Goal: Task Accomplishment & Management: Complete application form

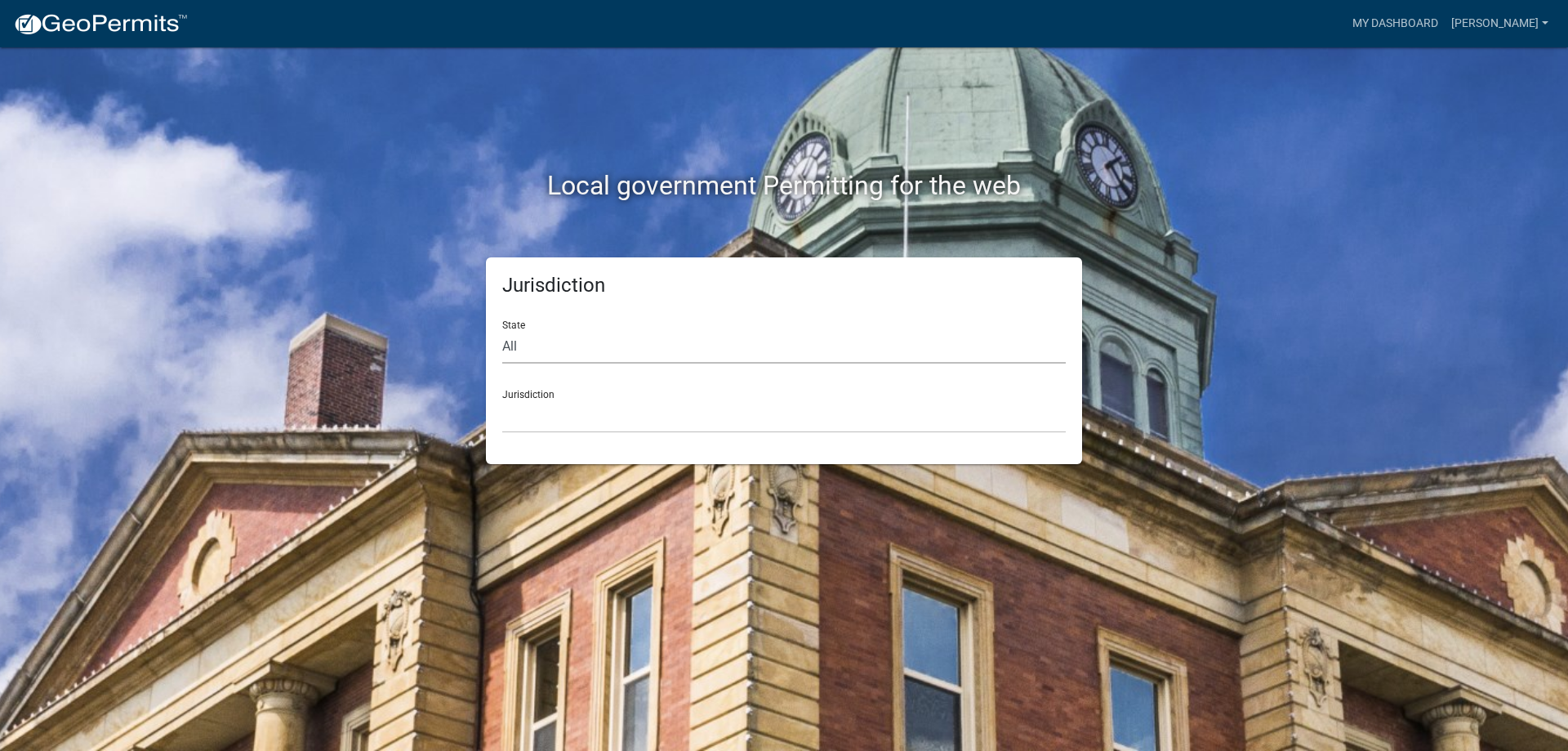
click at [735, 360] on select "All [US_STATE] [US_STATE] [US_STATE] [US_STATE] [US_STATE] [US_STATE] [US_STATE…" at bounding box center [784, 347] width 564 height 33
select select "[US_STATE]"
click at [502, 330] on select "All [US_STATE] [US_STATE] [US_STATE] [US_STATE] [US_STATE] [US_STATE] [US_STATE…" at bounding box center [784, 347] width 564 height 33
click at [658, 420] on select "City of [GEOGRAPHIC_DATA], [US_STATE] City of [GEOGRAPHIC_DATA], [US_STATE] Cit…" at bounding box center [784, 416] width 564 height 33
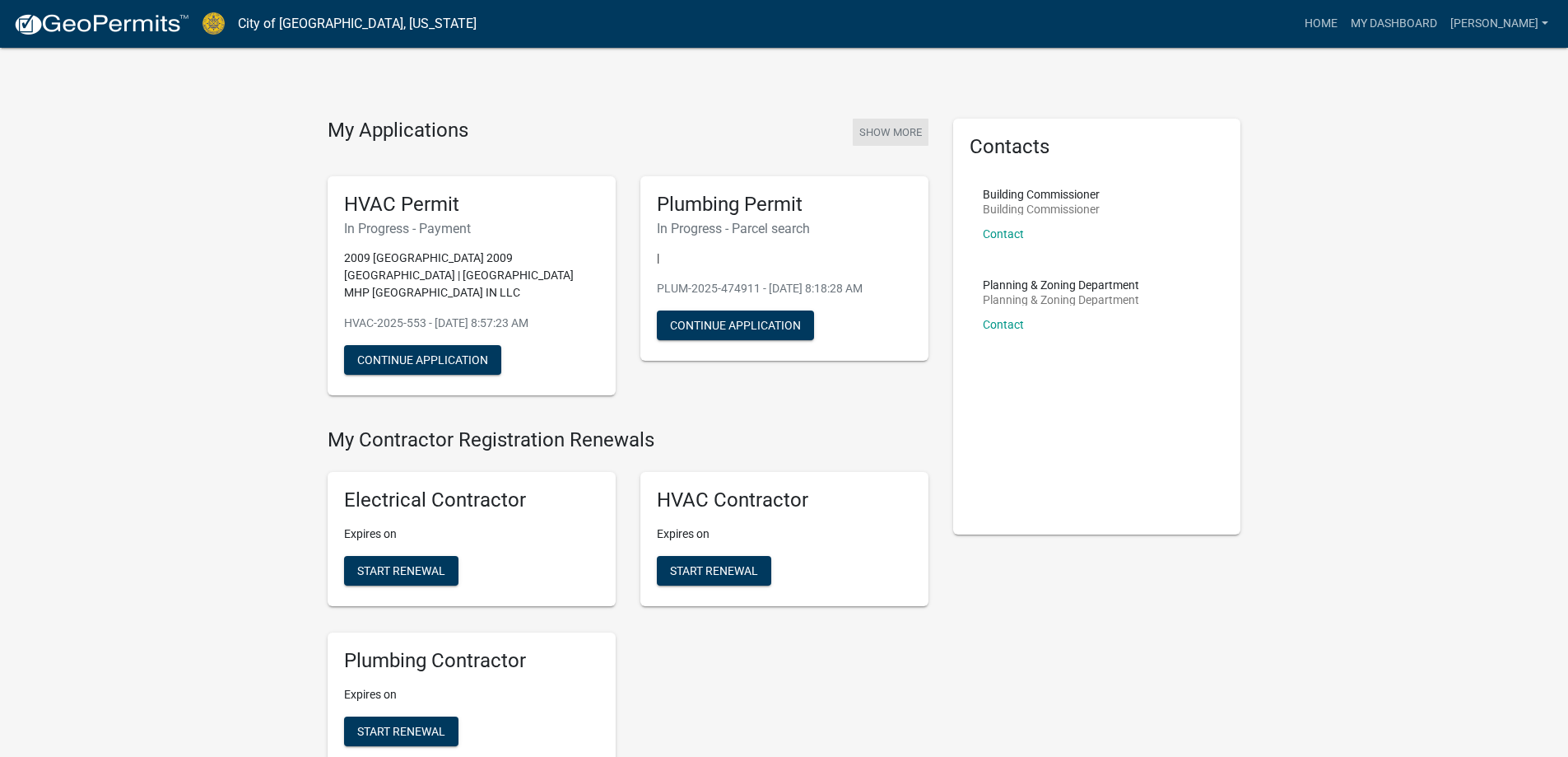
click at [885, 132] on button "Show More" at bounding box center [890, 132] width 76 height 27
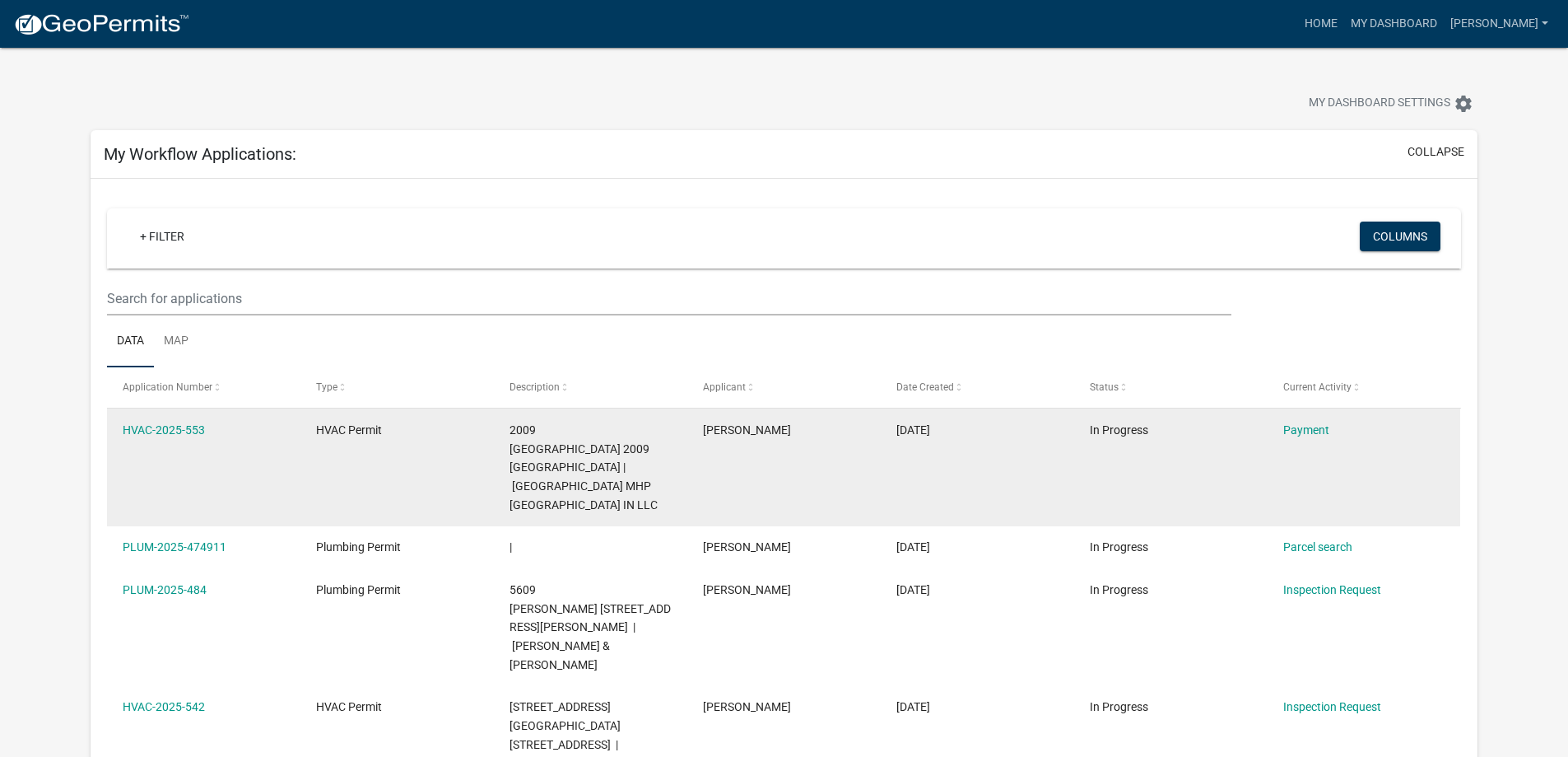
drag, startPoint x: 221, startPoint y: 439, endPoint x: 118, endPoint y: 436, distance: 103.0
click at [118, 436] on datatable-body-cell "HVAC-2025-553" at bounding box center [204, 467] width 194 height 118
copy link "HVAC-2025-553"
click at [194, 435] on link "HVAC-2025-553" at bounding box center [164, 430] width 83 height 13
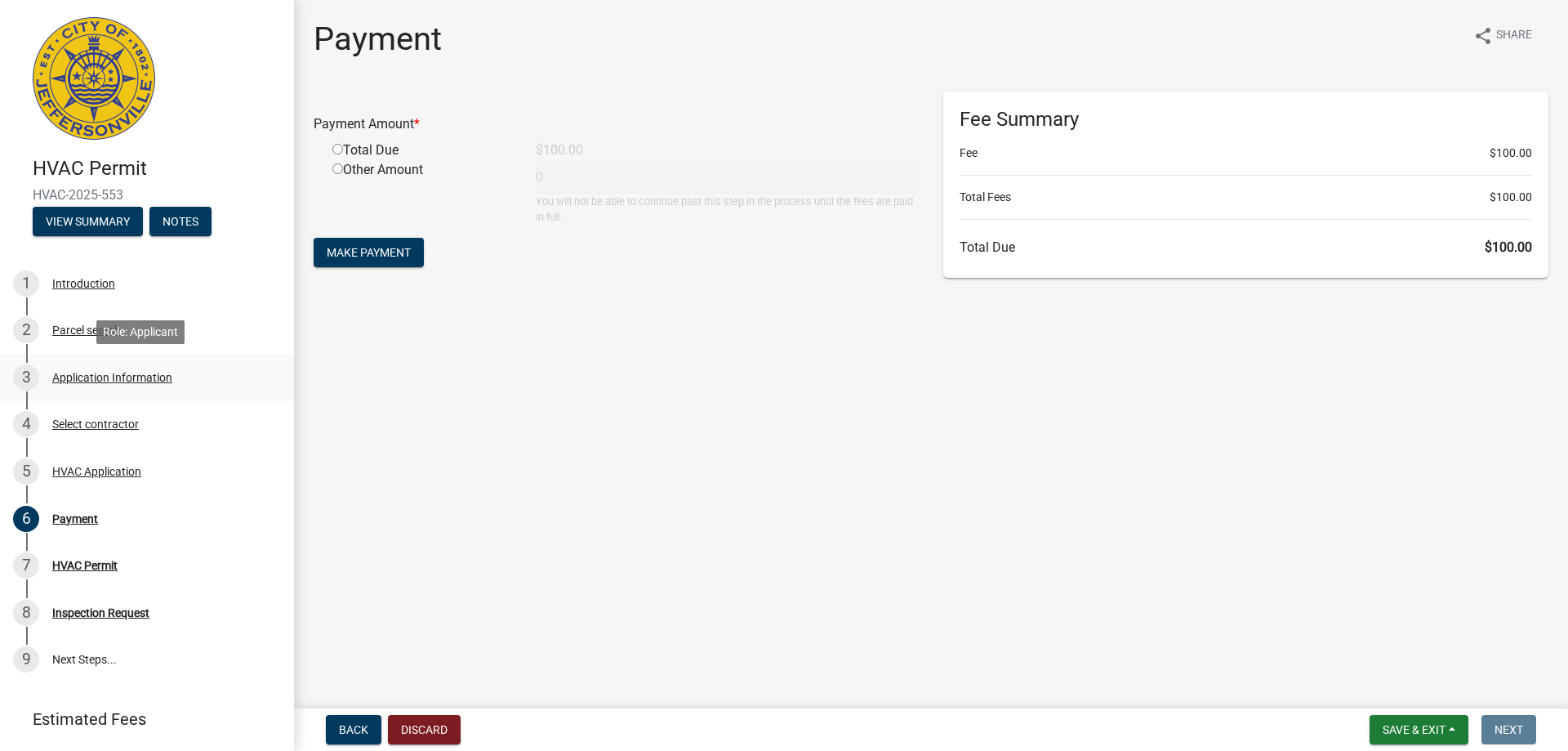
click at [86, 391] on link "3 Application Information" at bounding box center [147, 377] width 294 height 47
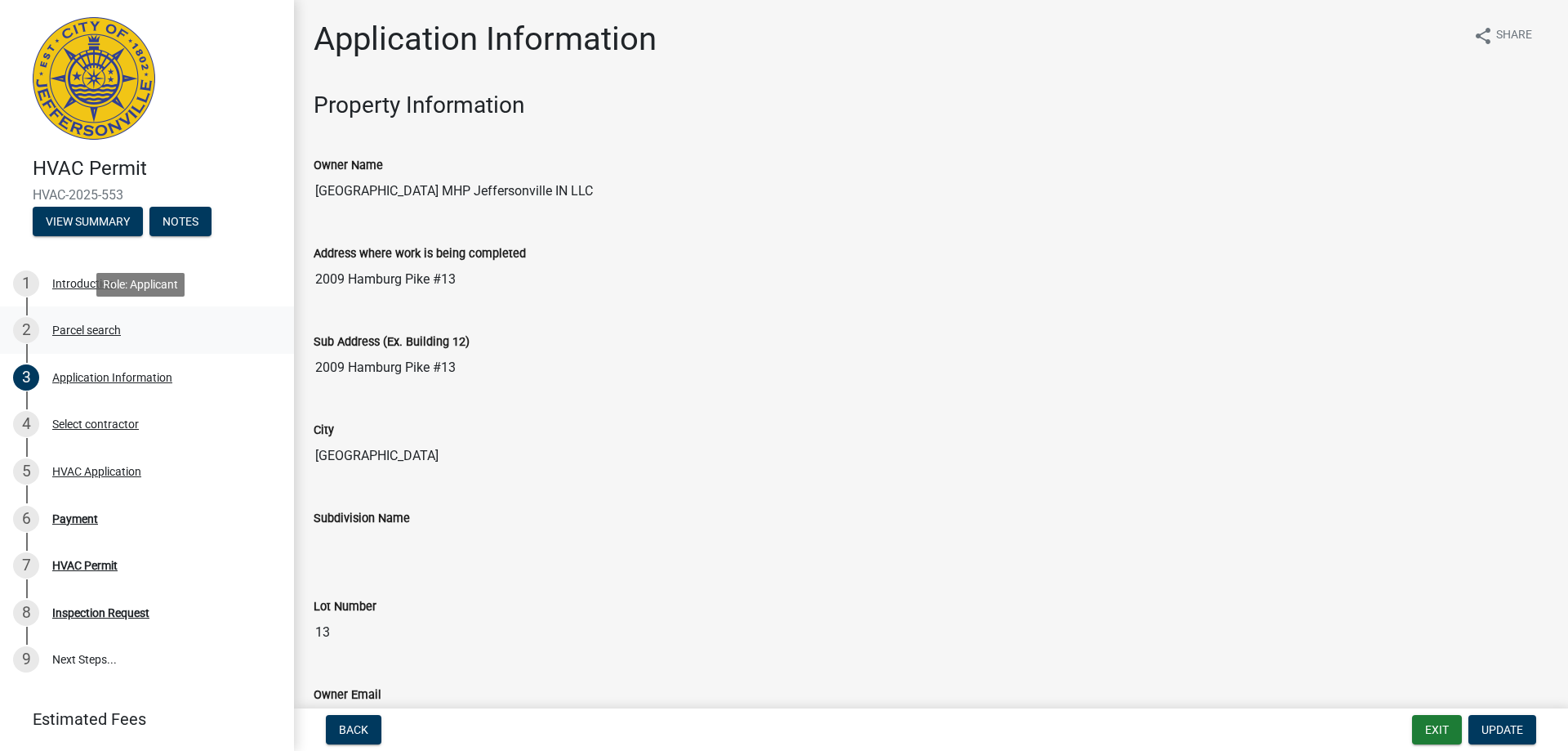
click at [72, 337] on div "2 Parcel search" at bounding box center [141, 330] width 255 height 26
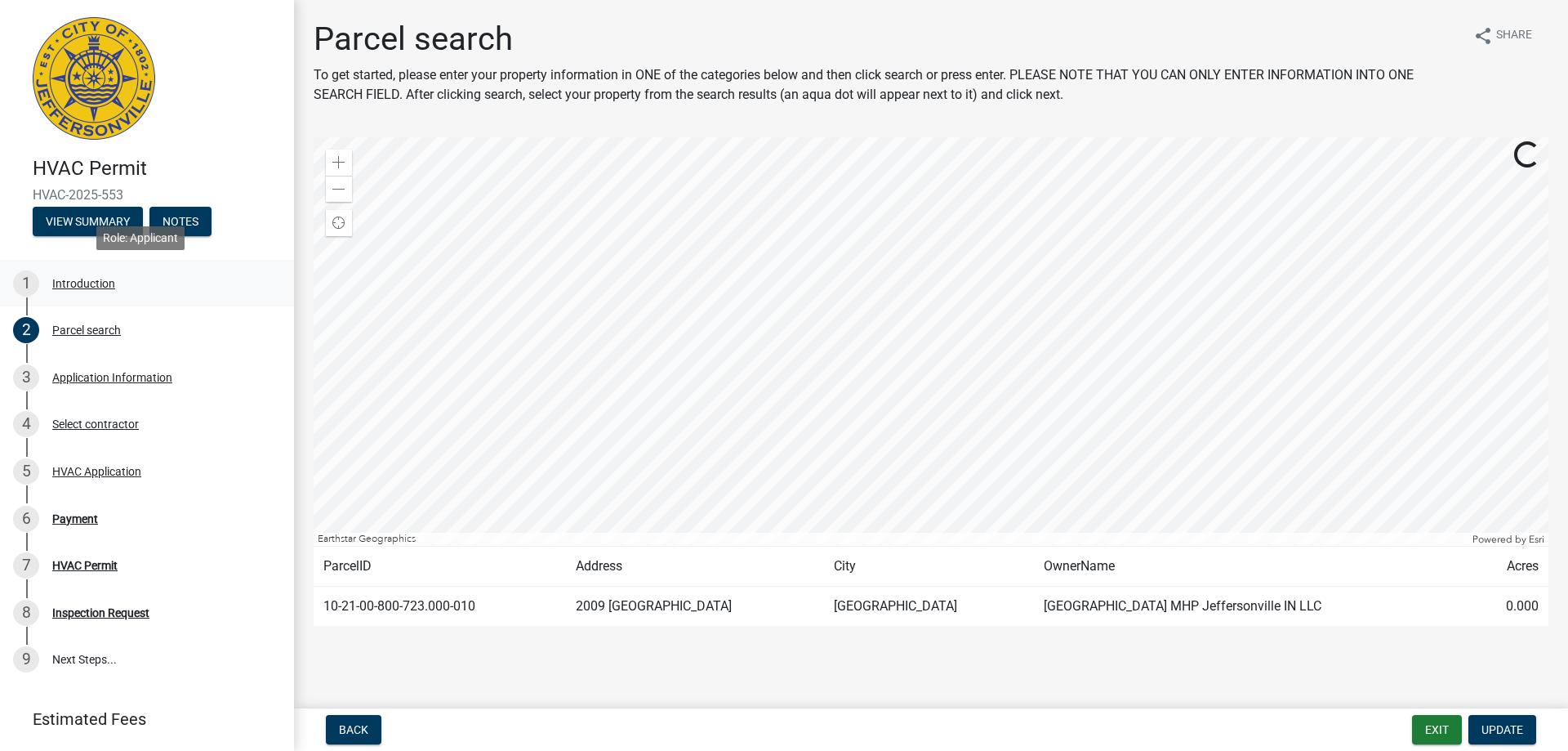
click at [72, 293] on div "1 Introduction" at bounding box center [141, 284] width 255 height 26
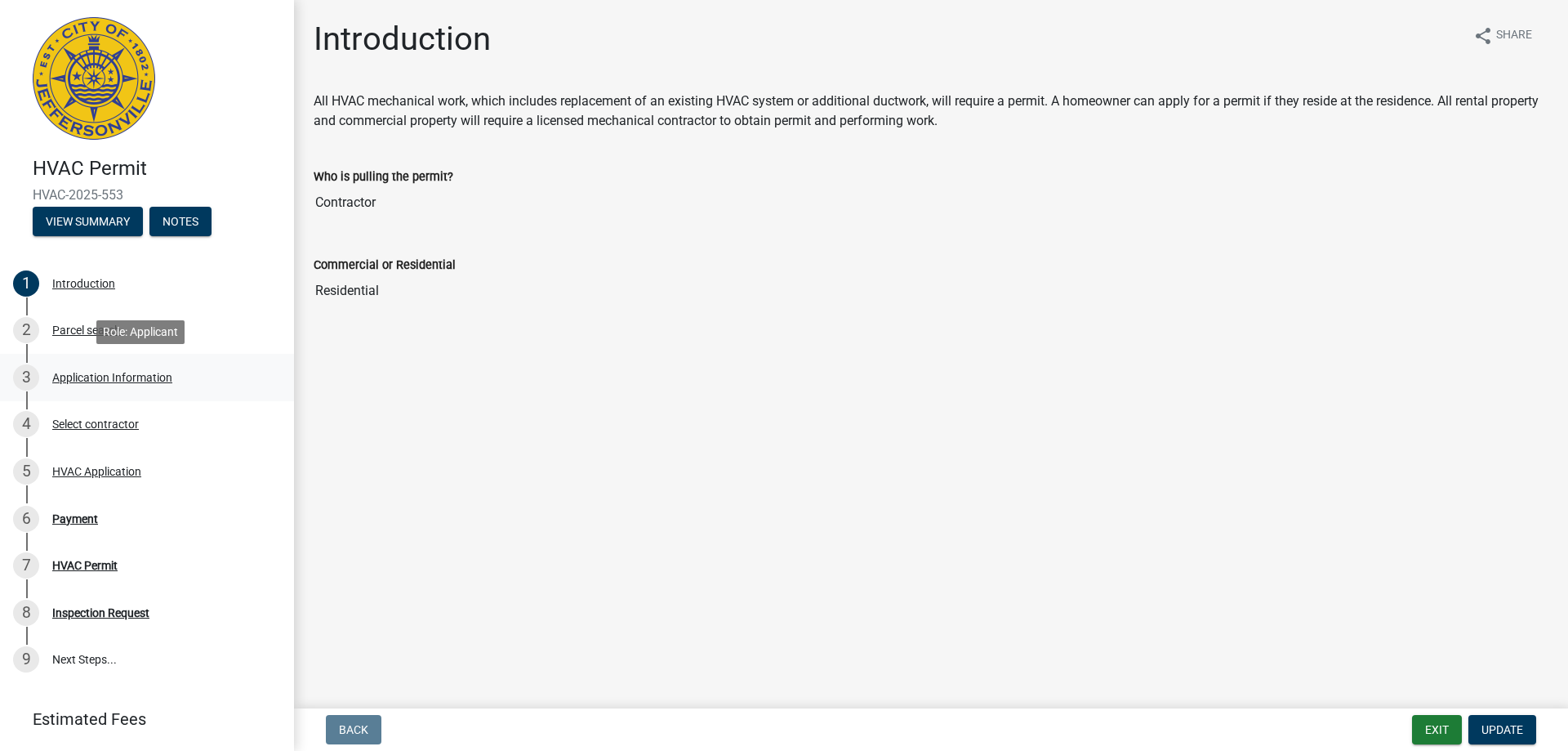
click at [74, 374] on div "Application Information" at bounding box center [113, 377] width 120 height 11
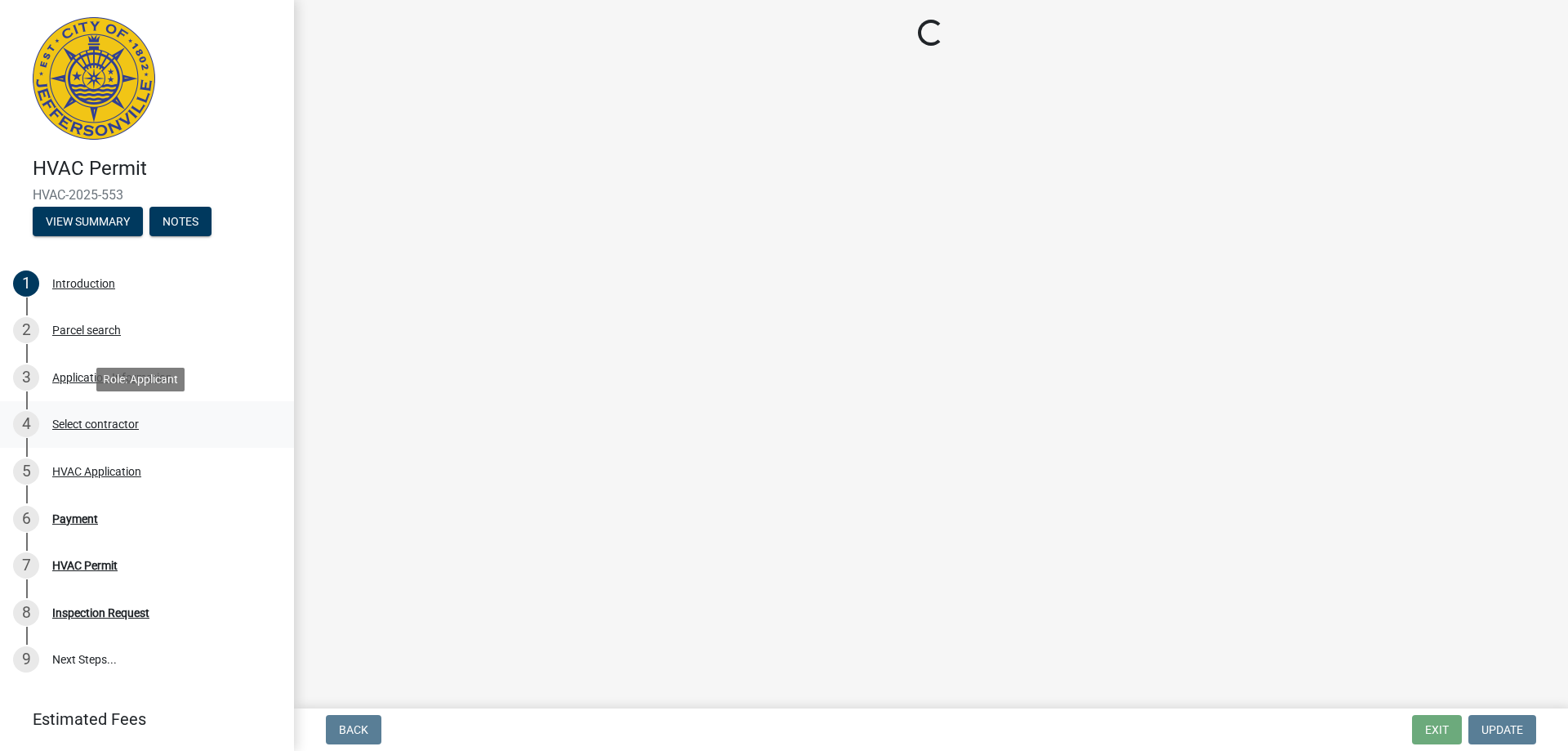
click at [73, 422] on div "Select contractor" at bounding box center [95, 424] width 86 height 11
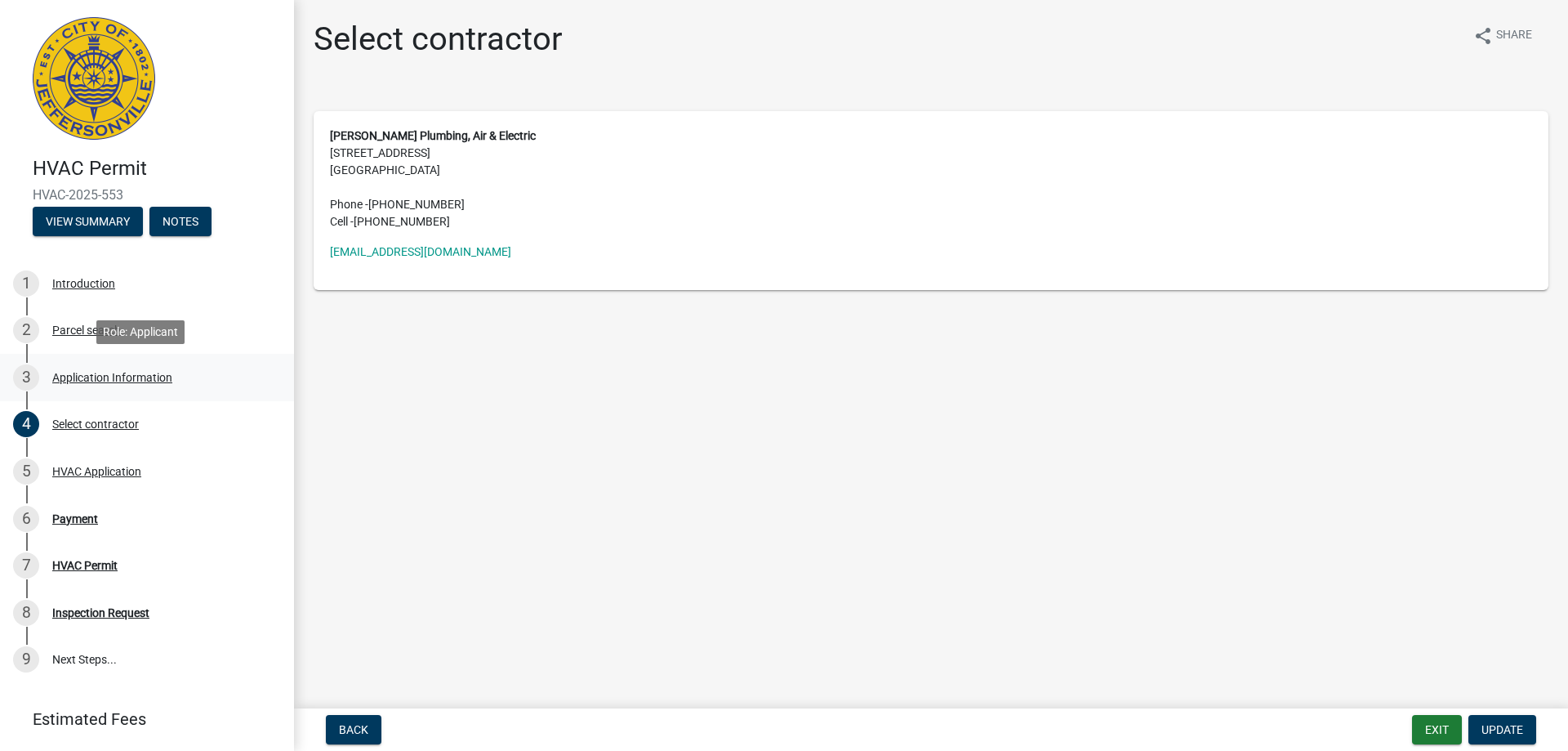
click at [82, 375] on div "Application Information" at bounding box center [113, 377] width 120 height 11
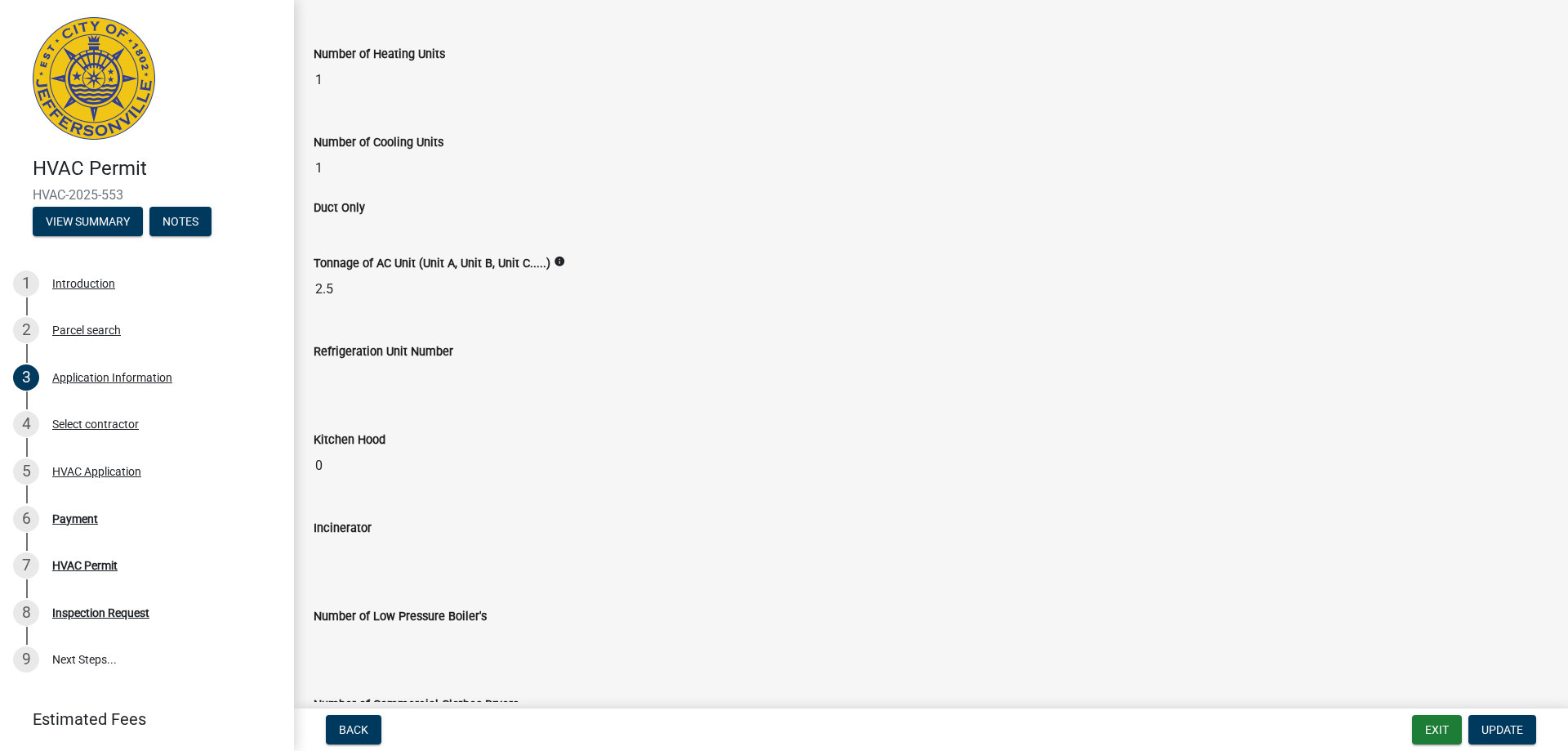
scroll to position [1027, 0]
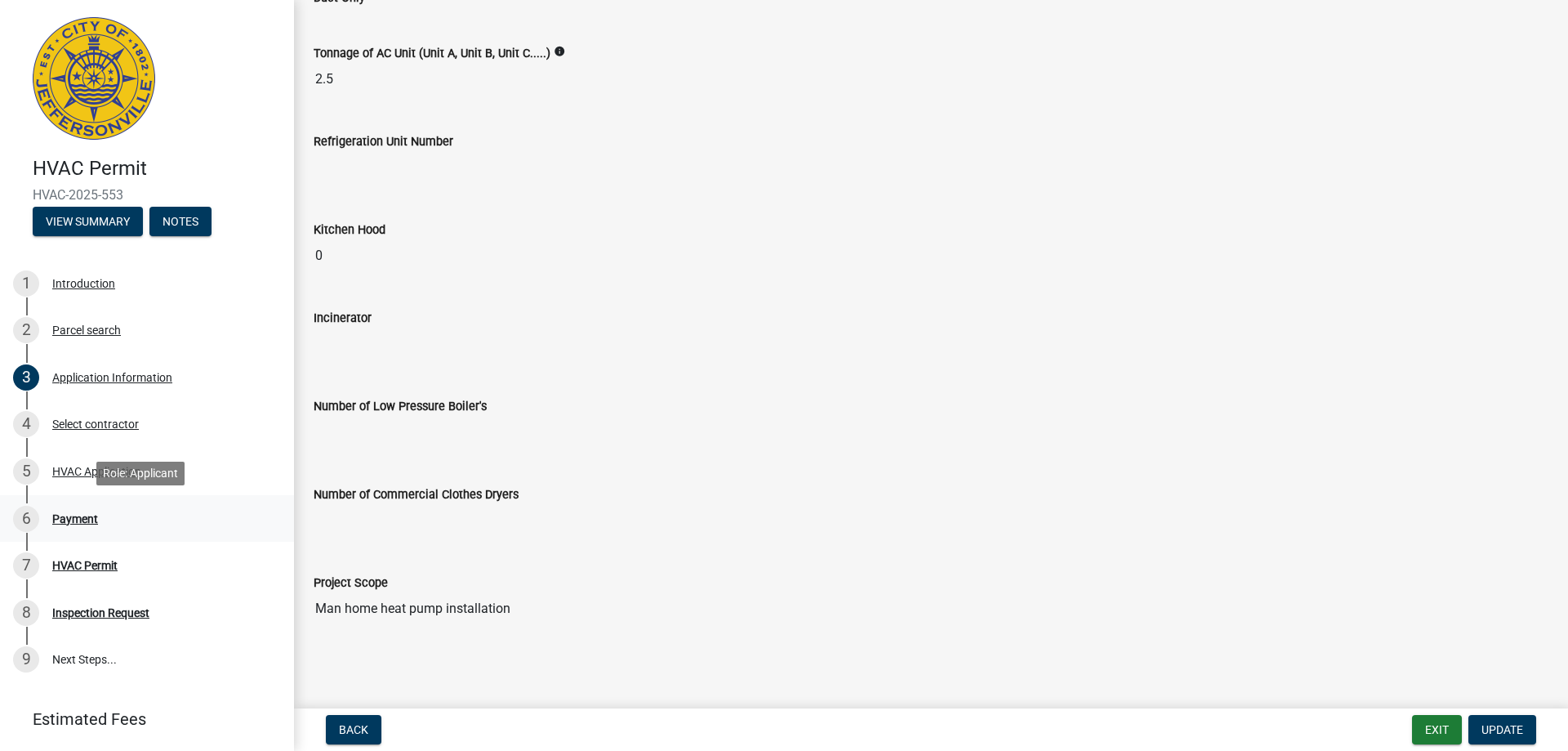
click at [108, 523] on div "6 Payment" at bounding box center [141, 519] width 255 height 26
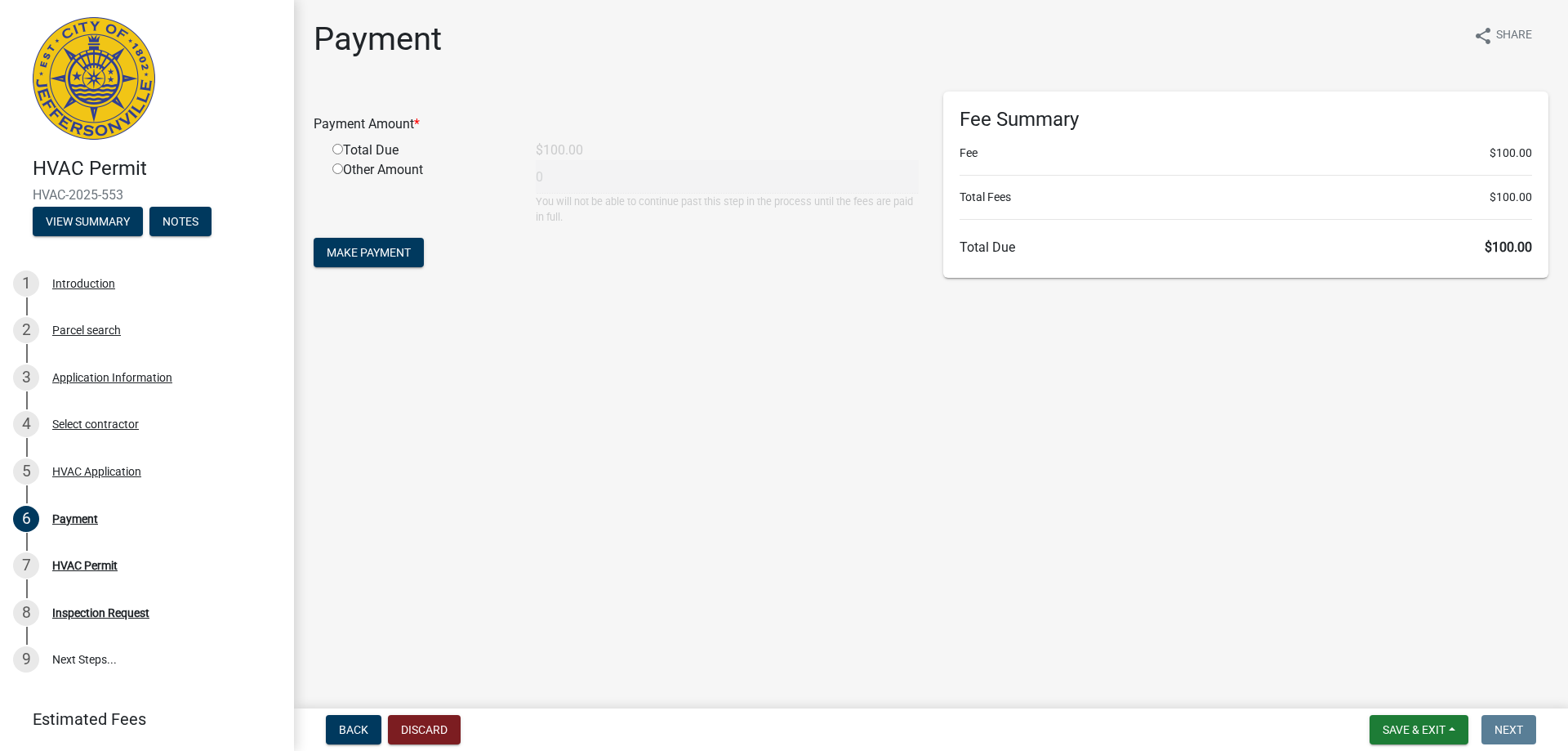
click at [341, 148] on input "radio" at bounding box center [338, 149] width 10 height 10
radio input "true"
type input "100"
click at [384, 259] on span "Make Payment" at bounding box center [368, 252] width 84 height 13
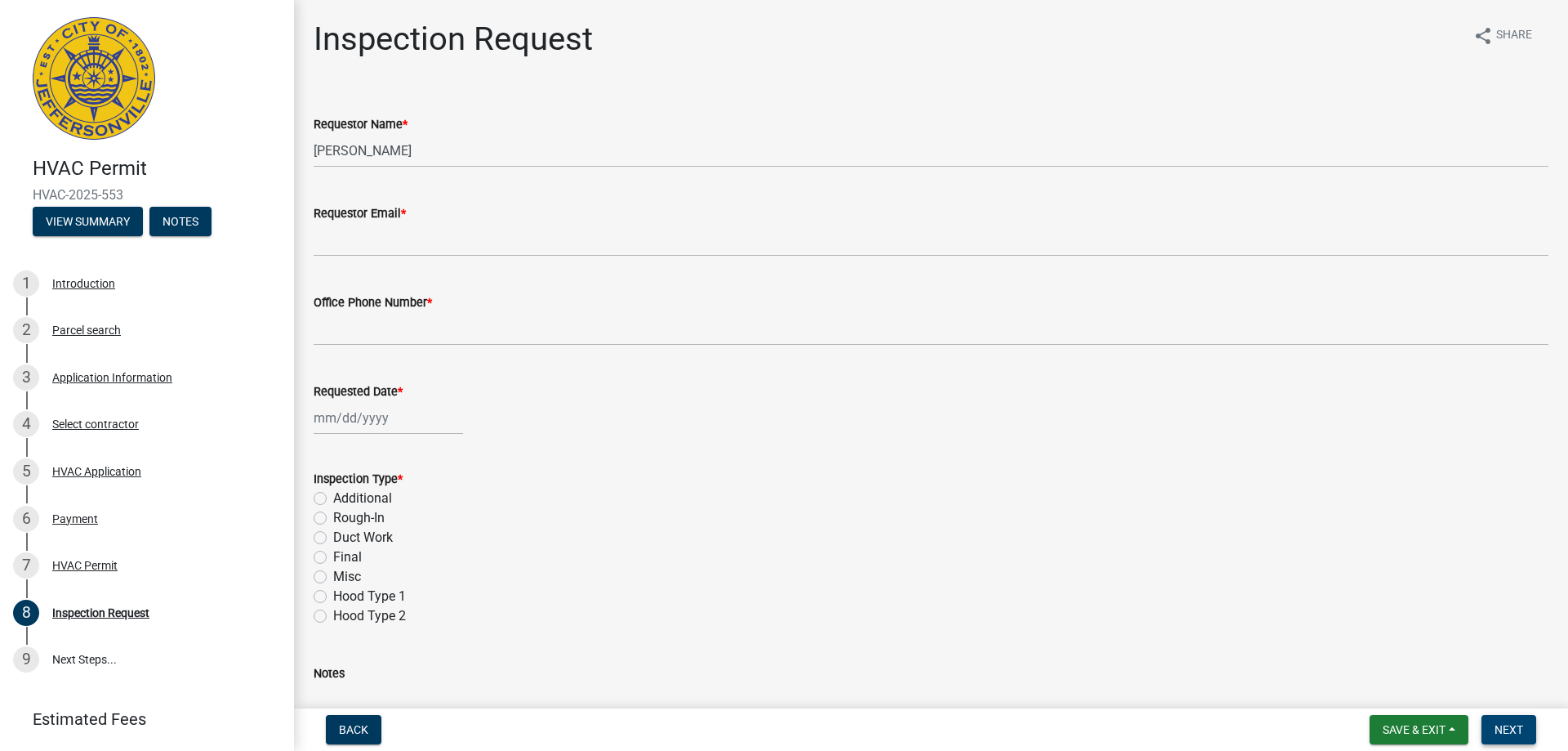
click at [1500, 727] on span "Next" at bounding box center [1509, 729] width 29 height 13
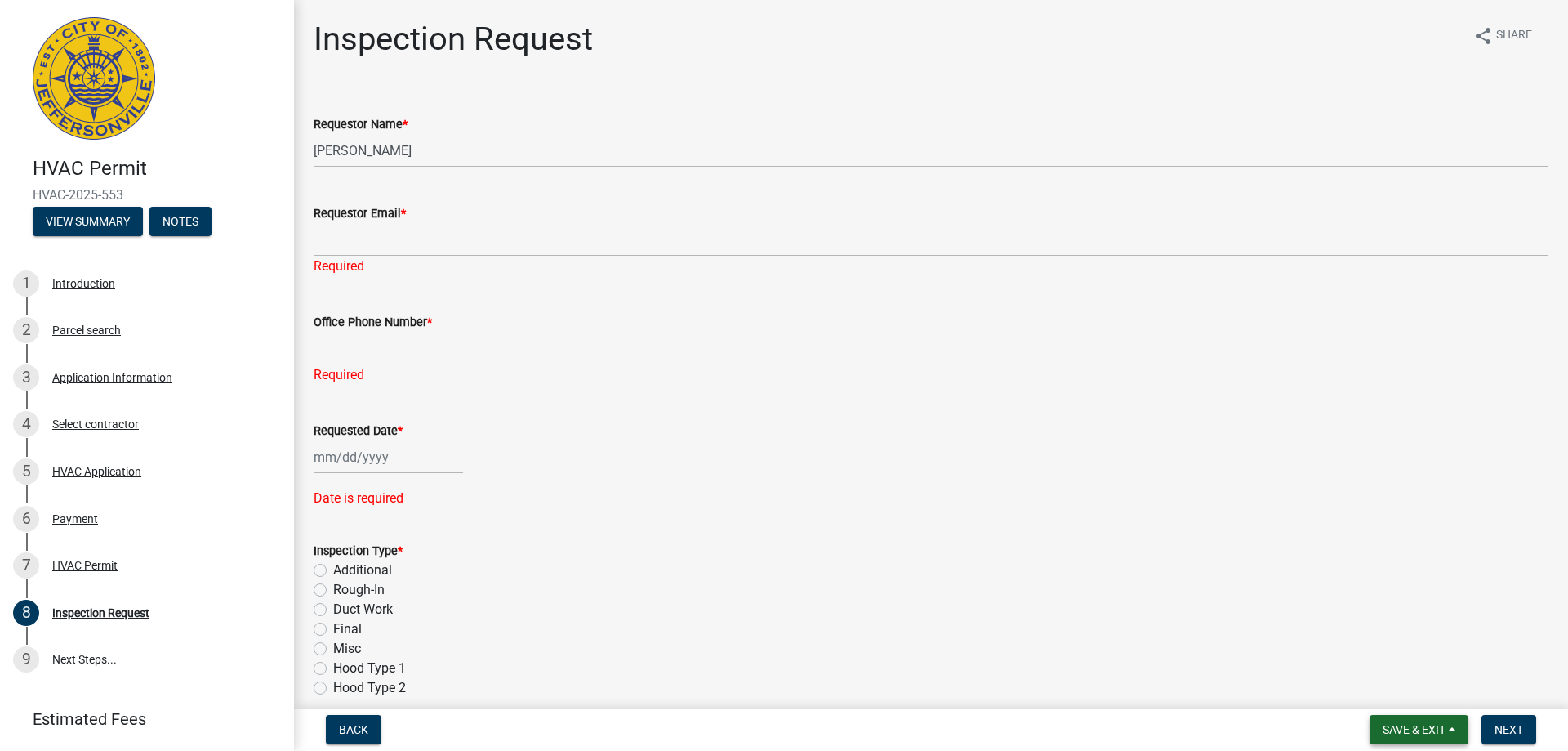
click at [1391, 727] on span "Save & Exit" at bounding box center [1414, 729] width 63 height 13
click at [1378, 684] on button "Save & Exit" at bounding box center [1403, 686] width 131 height 39
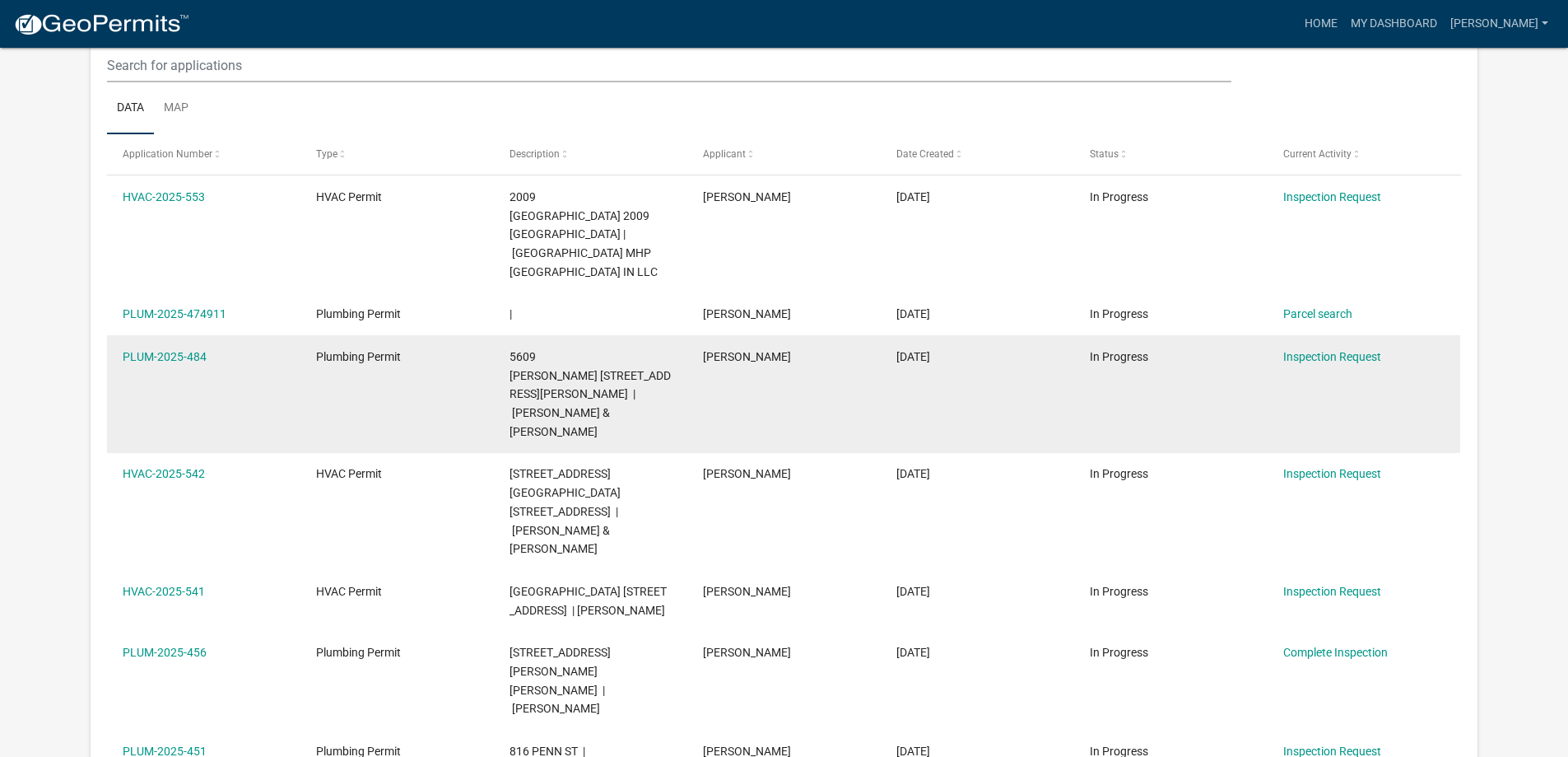
scroll to position [83, 0]
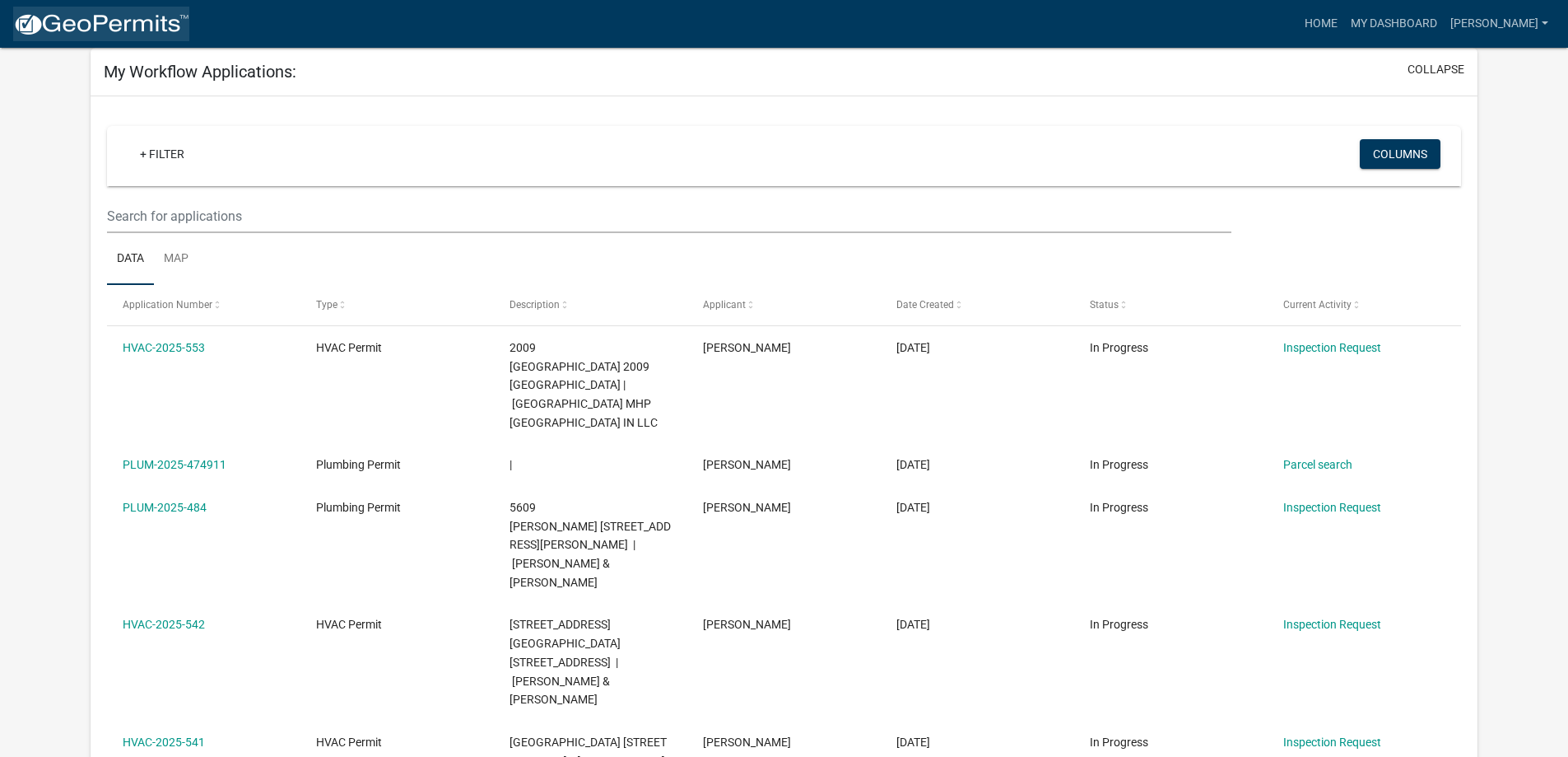
click at [92, 24] on img at bounding box center [101, 25] width 176 height 25
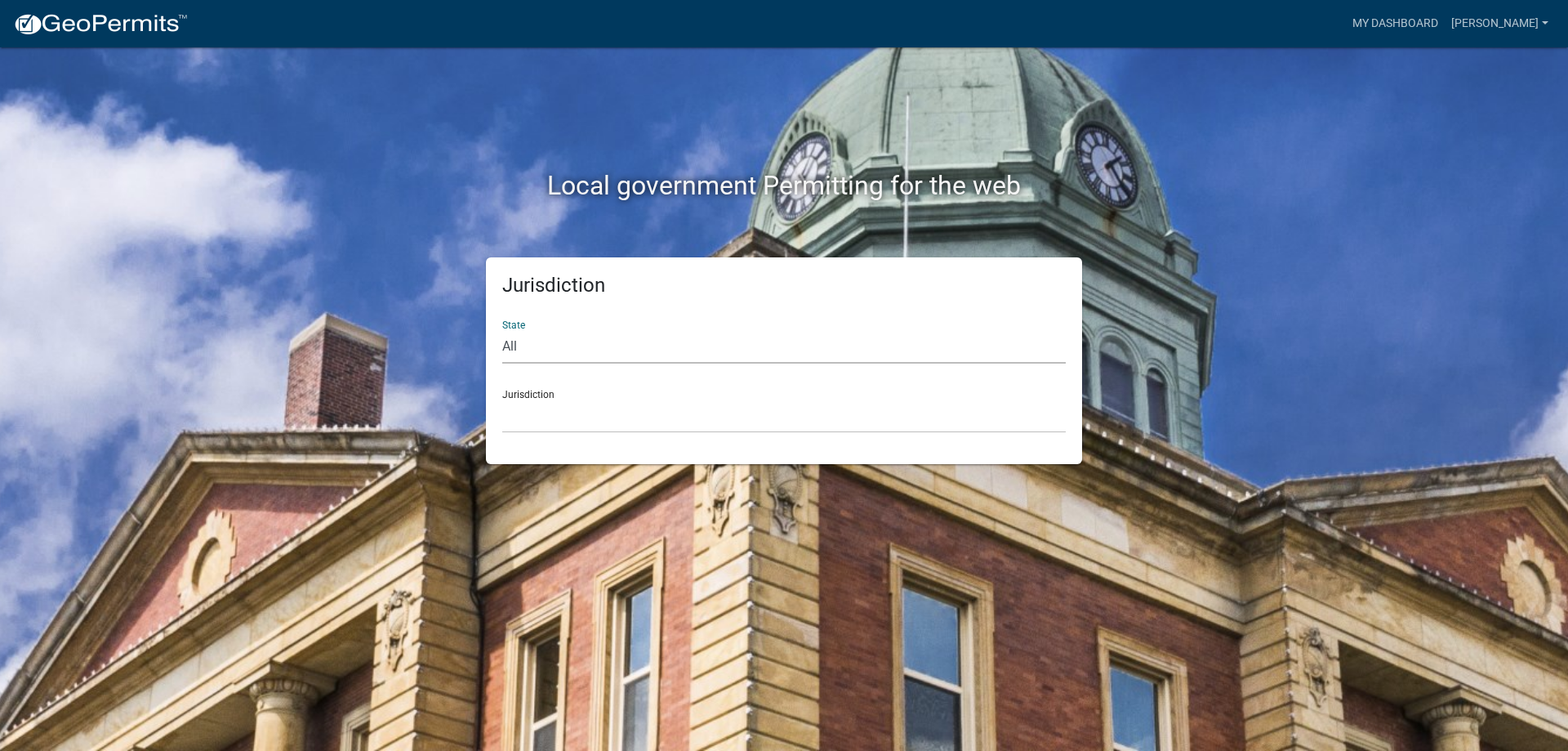
click at [691, 351] on select "All [US_STATE] [US_STATE] [US_STATE] [US_STATE] [US_STATE] [US_STATE] [US_STATE…" at bounding box center [784, 347] width 564 height 33
select select "[US_STATE]"
click at [502, 330] on select "All [US_STATE] [US_STATE] [US_STATE] [US_STATE] [US_STATE] [US_STATE] [US_STATE…" at bounding box center [784, 347] width 564 height 33
click at [647, 424] on select "City of [GEOGRAPHIC_DATA], [US_STATE] City of [GEOGRAPHIC_DATA], [US_STATE] Cit…" at bounding box center [784, 416] width 564 height 33
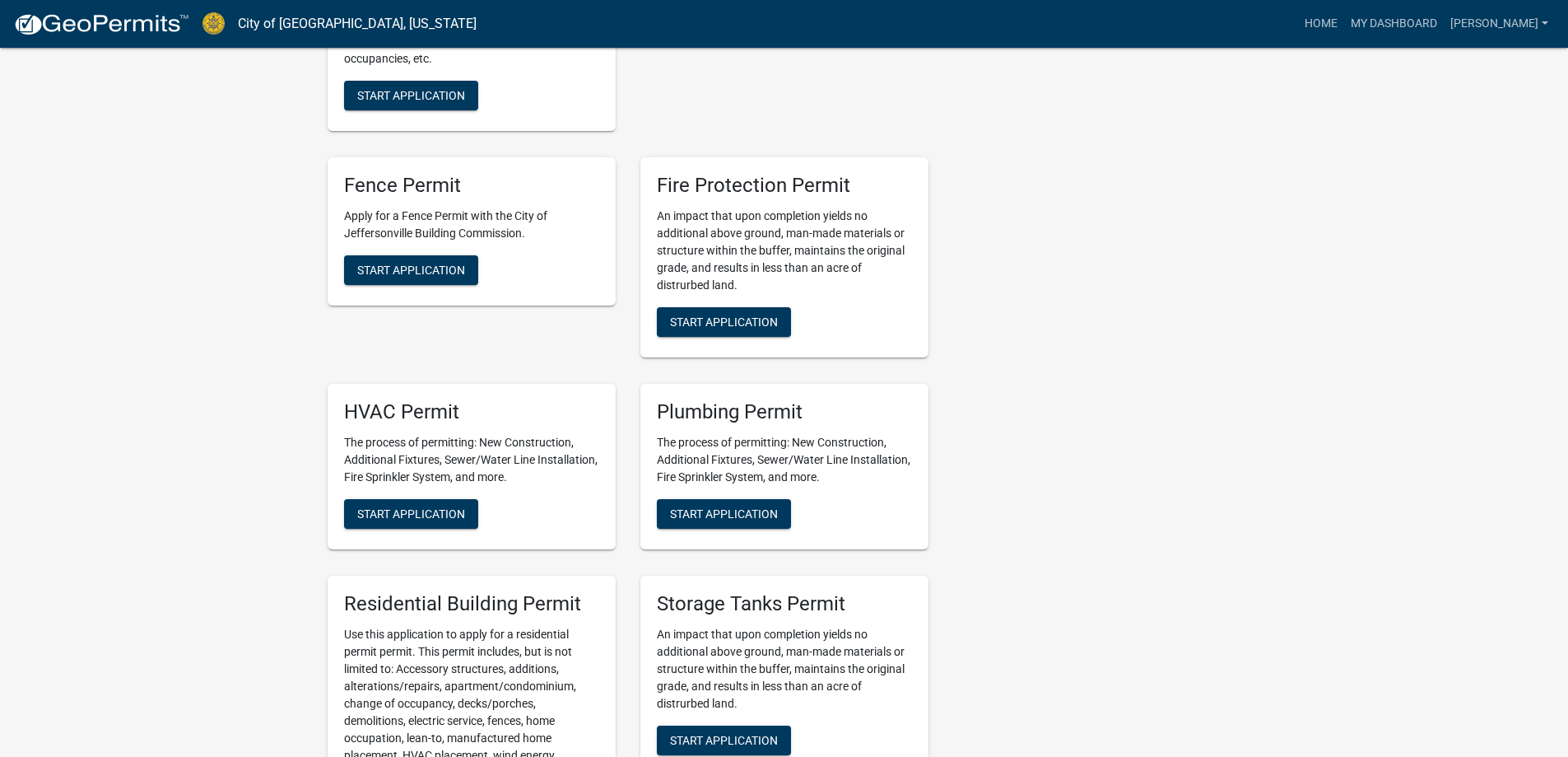
scroll to position [1070, 0]
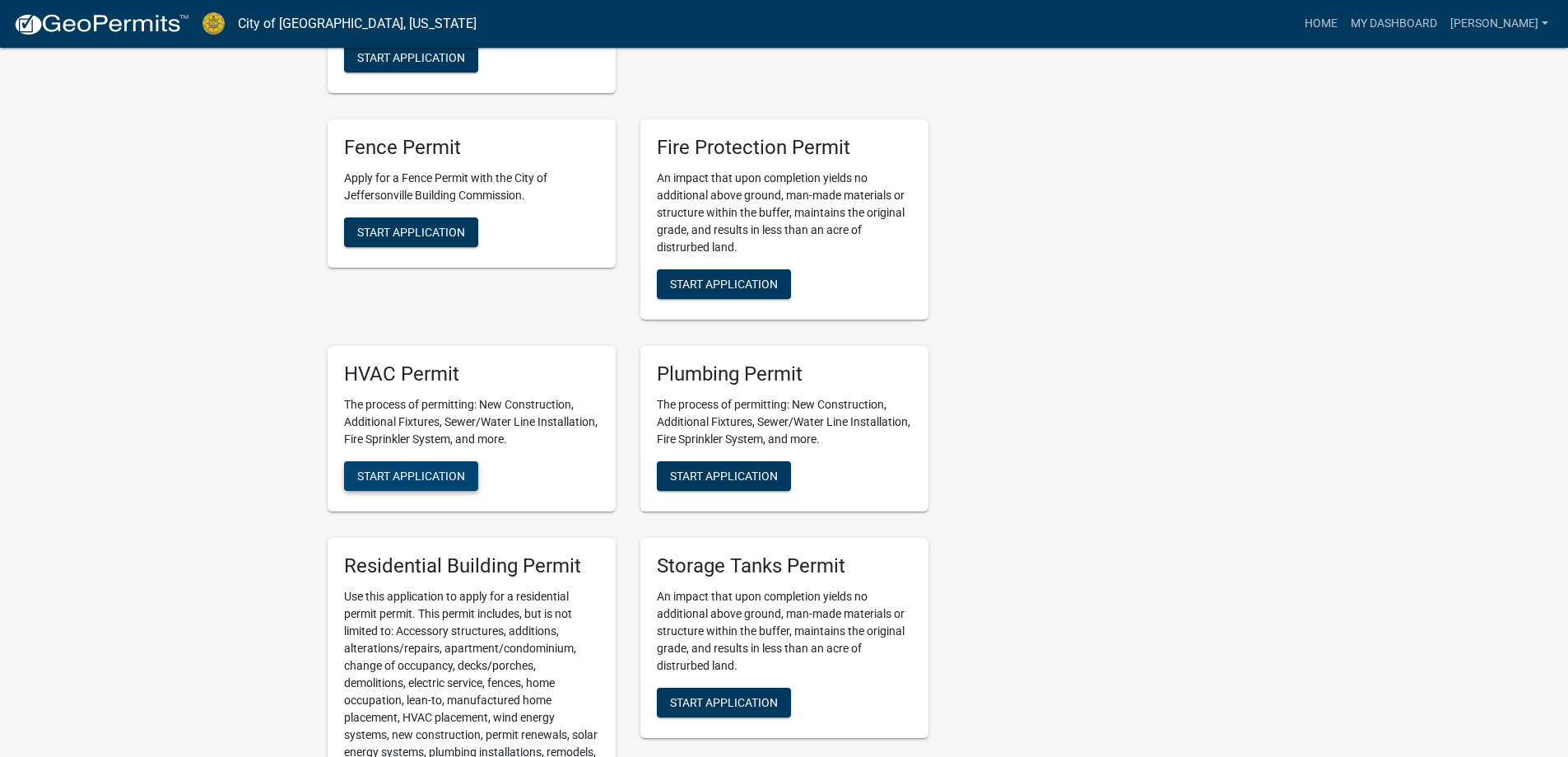
click at [429, 469] on span "Start Application" at bounding box center [411, 475] width 108 height 13
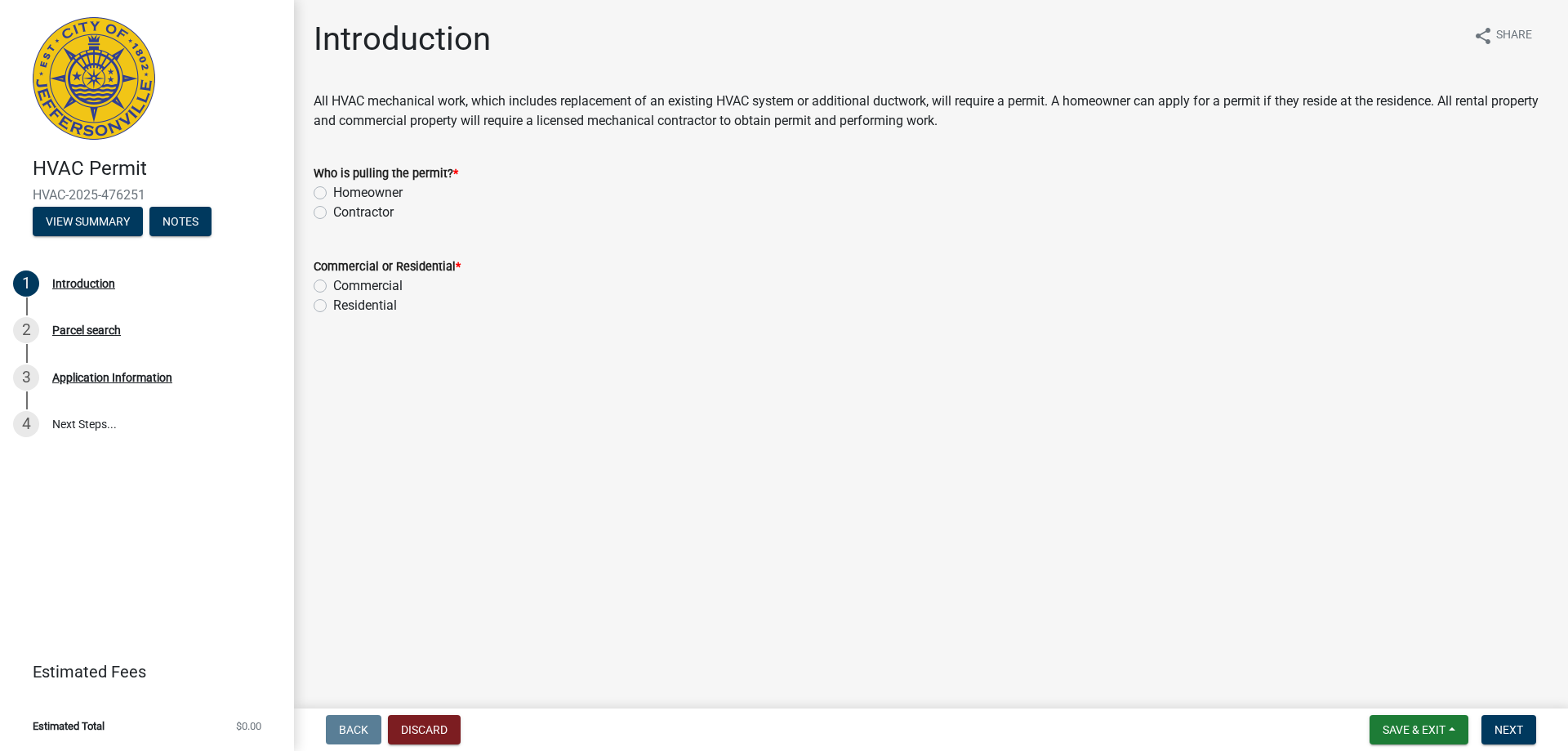
click at [334, 215] on label "Contractor" at bounding box center [363, 212] width 60 height 19
click at [334, 213] on input "Contractor" at bounding box center [339, 208] width 10 height 10
radio input "true"
click at [334, 310] on label "Residential" at bounding box center [365, 306] width 64 height 19
click at [334, 307] on input "Residential" at bounding box center [339, 301] width 10 height 10
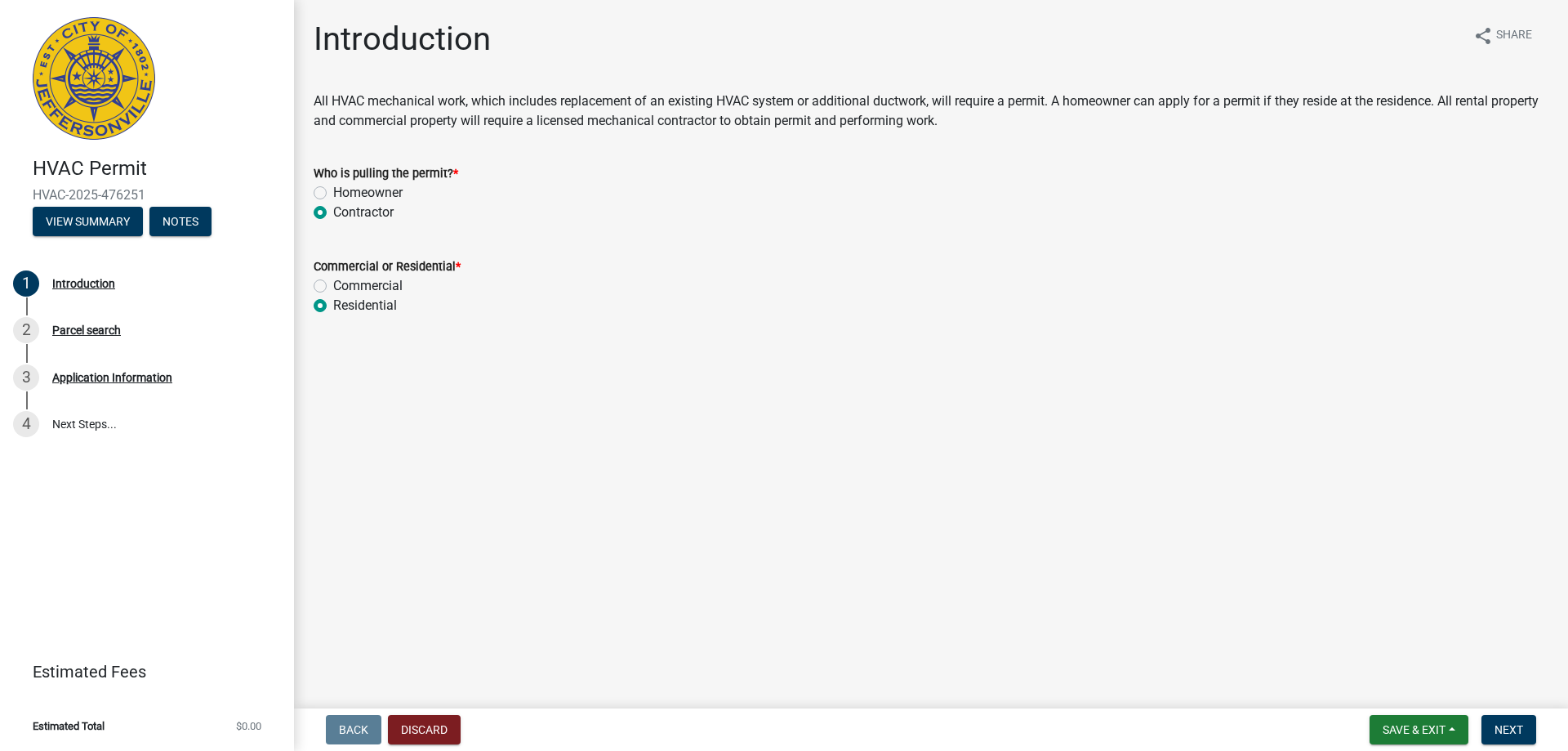
radio input "true"
click at [1526, 733] on button "Next" at bounding box center [1509, 730] width 55 height 30
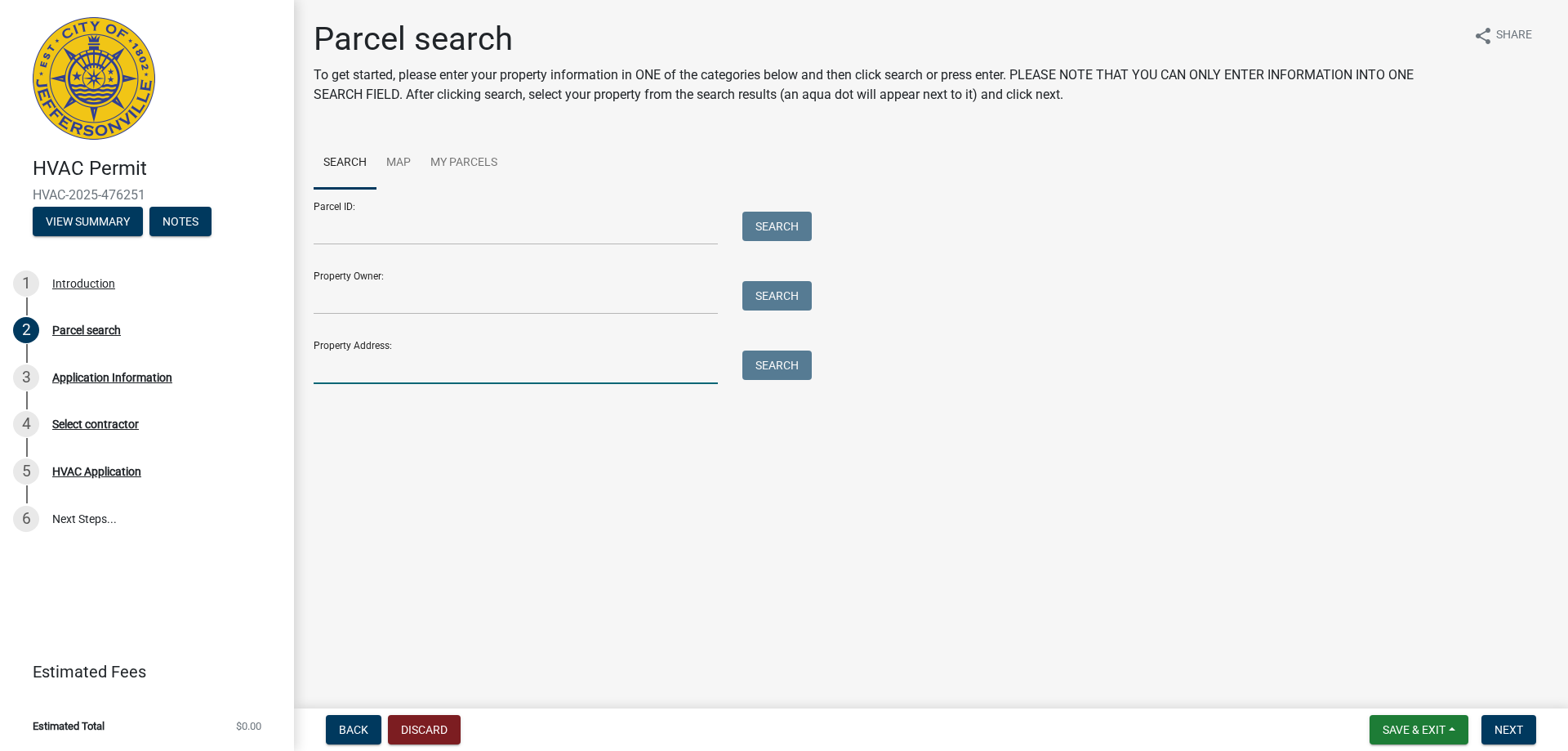
click at [378, 382] on input "Property Address:" at bounding box center [515, 367] width 404 height 33
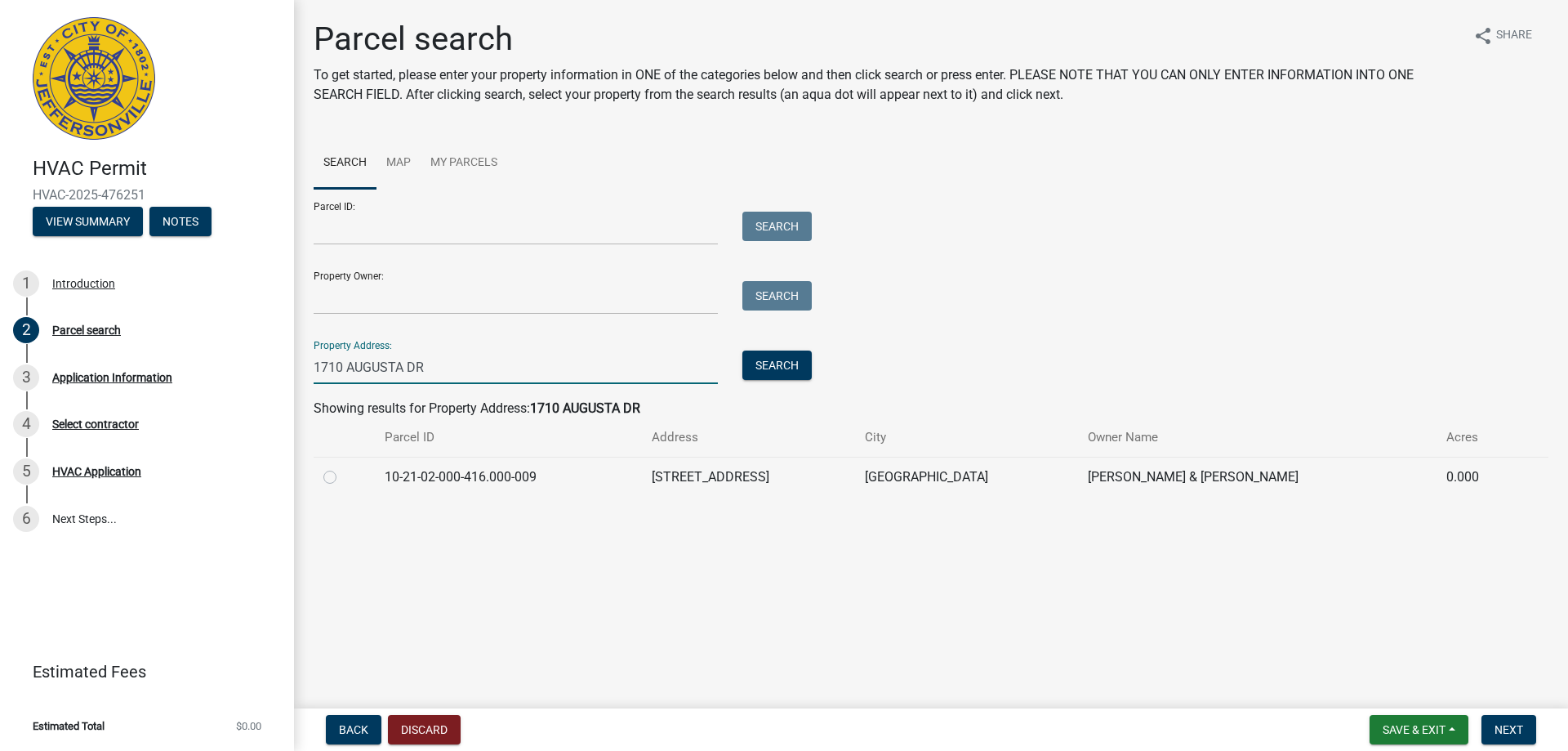
type input "1710 AUGUSTA DR"
click at [343, 467] on label at bounding box center [343, 467] width 0 height 0
click at [343, 478] on input "radio" at bounding box center [348, 472] width 10 height 10
radio input "true"
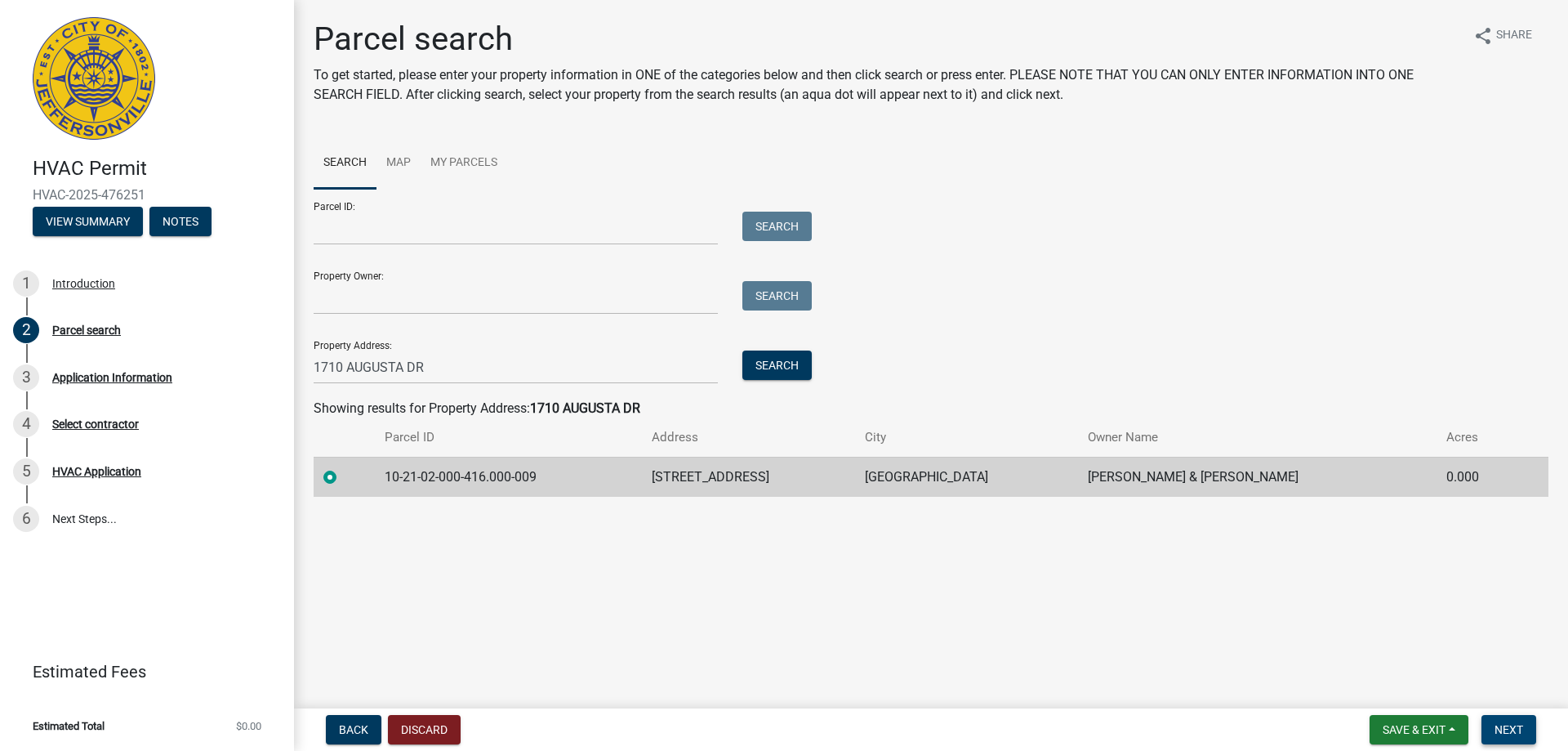
click at [1511, 723] on span "Next" at bounding box center [1509, 729] width 29 height 13
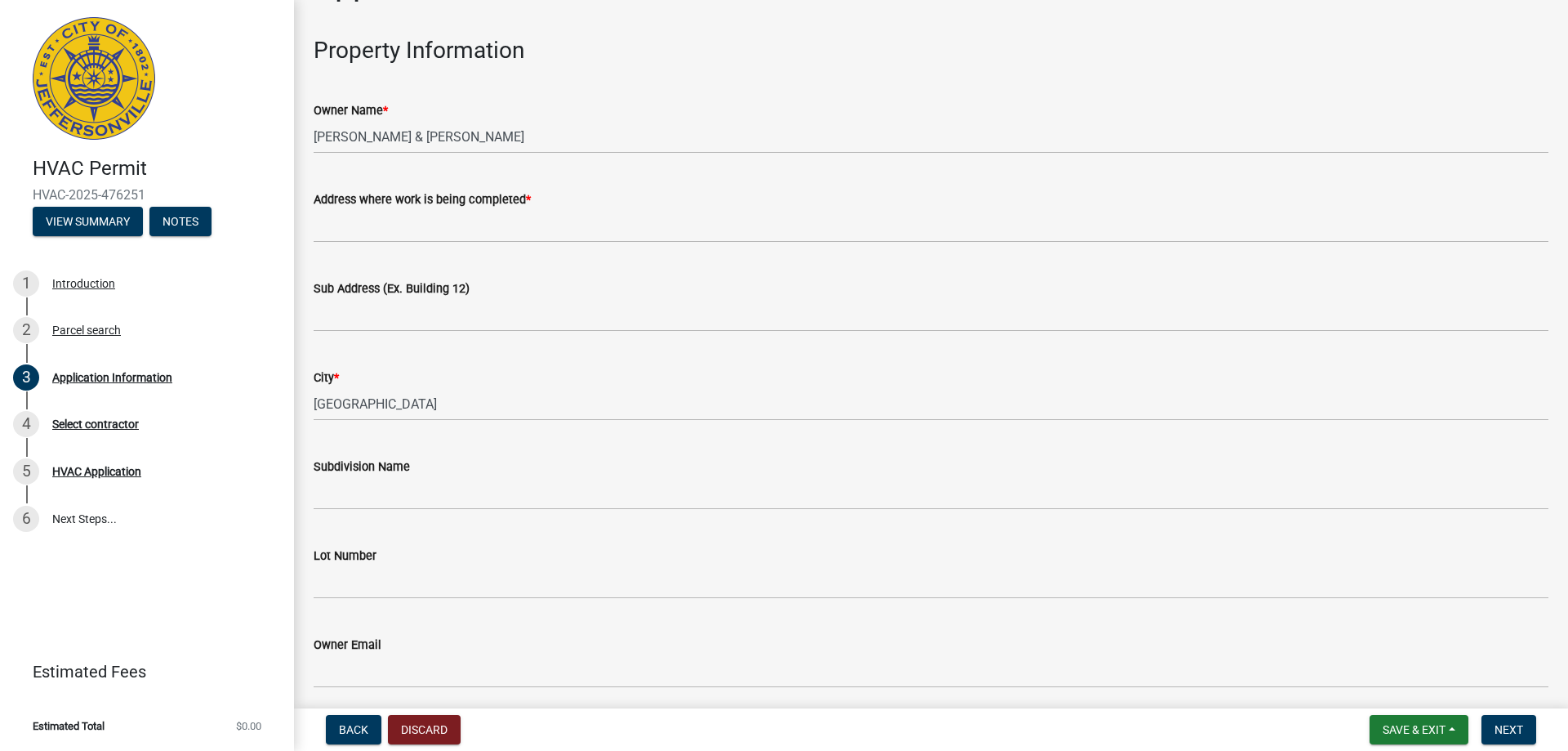
scroll to position [82, 0]
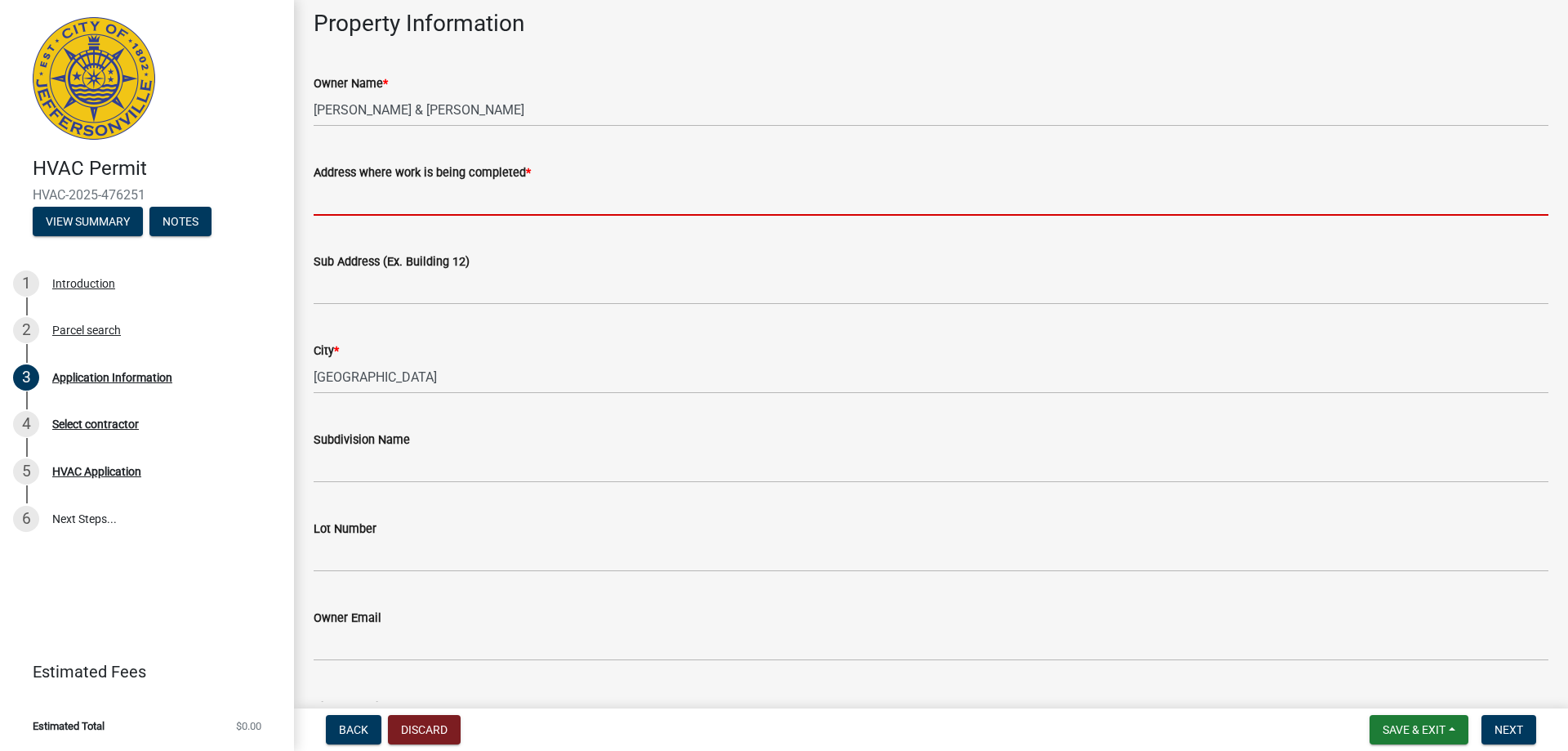
click at [443, 200] on input "Address where work is being completed *" at bounding box center [931, 199] width 1235 height 33
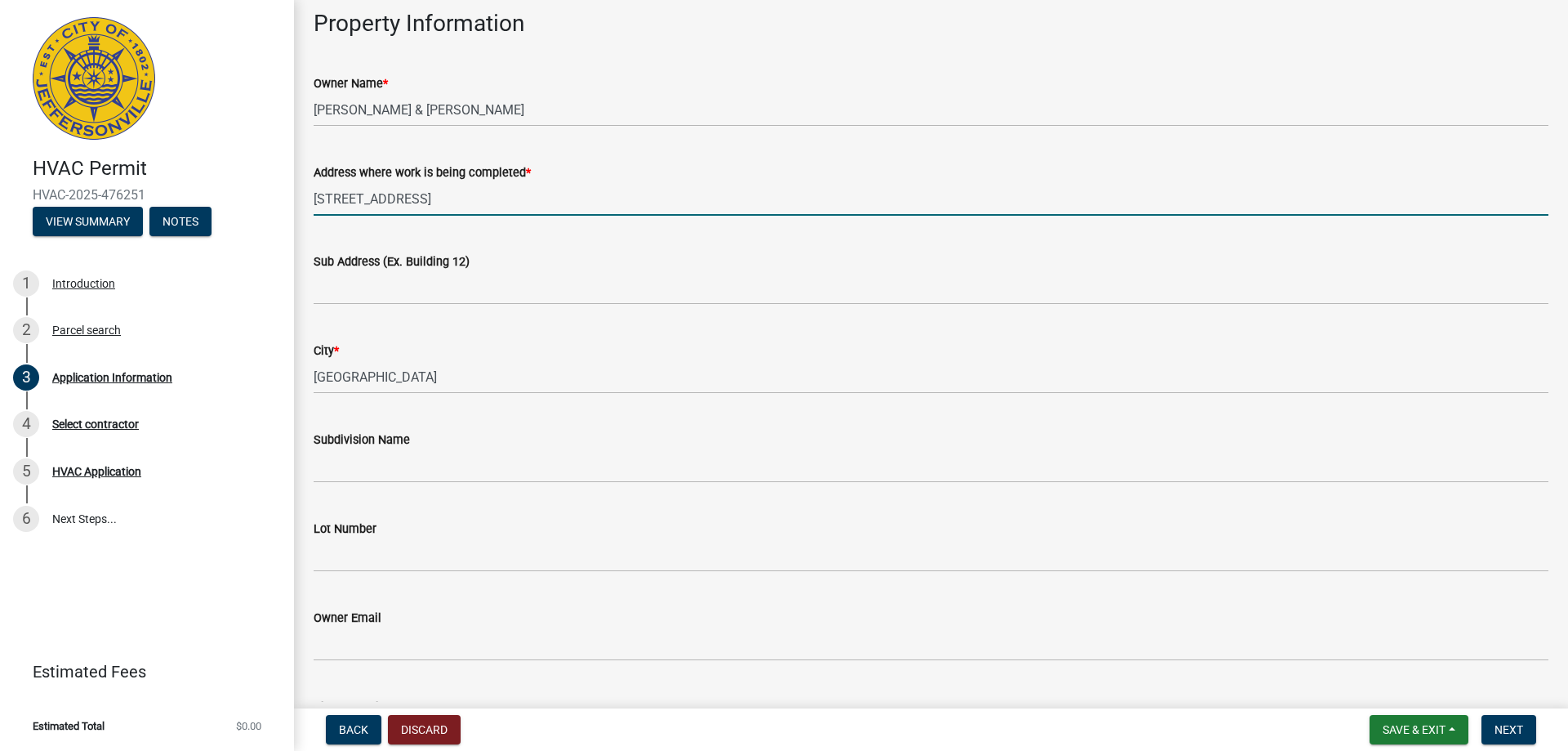
type input "1710 Augusta Dr."
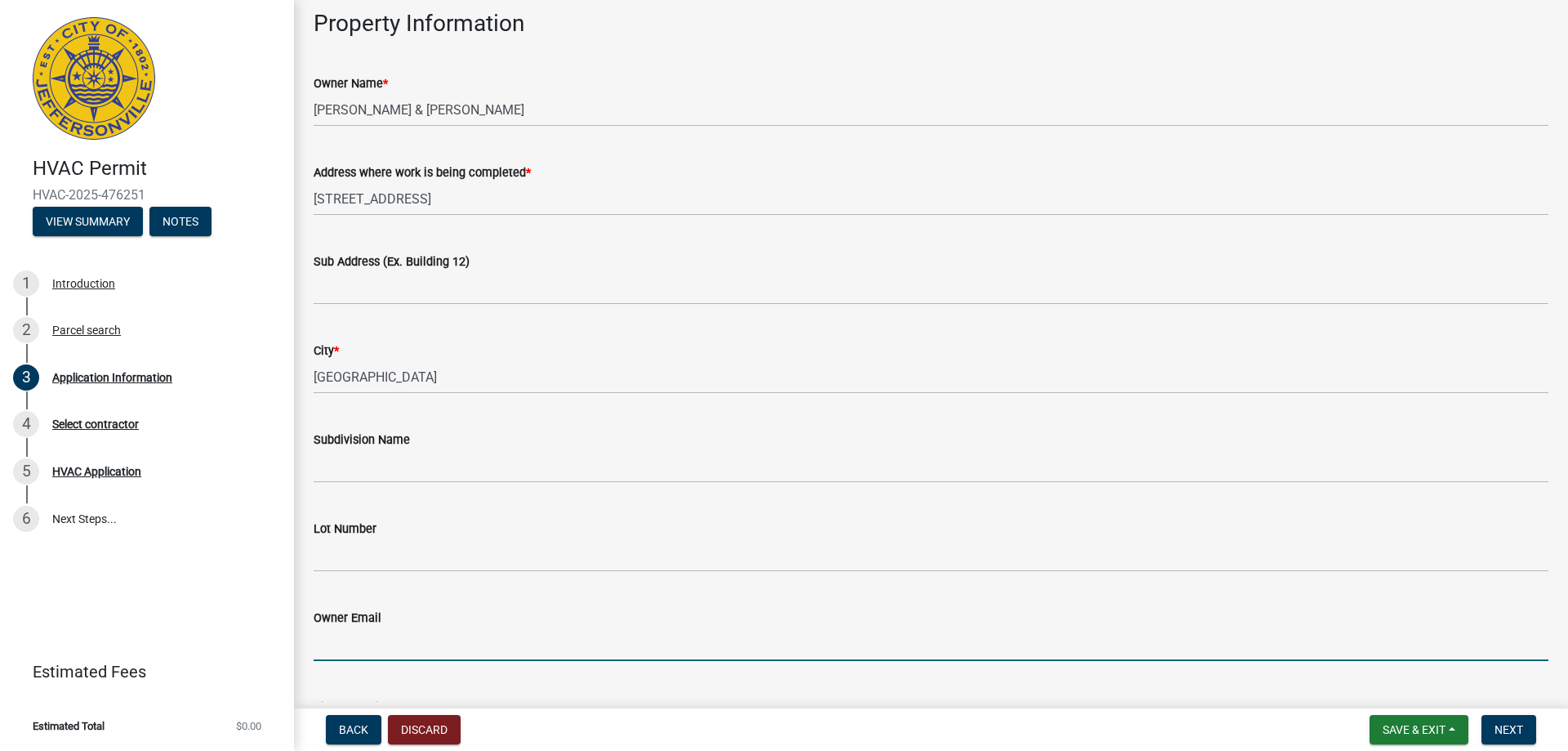
scroll to position [464, 0]
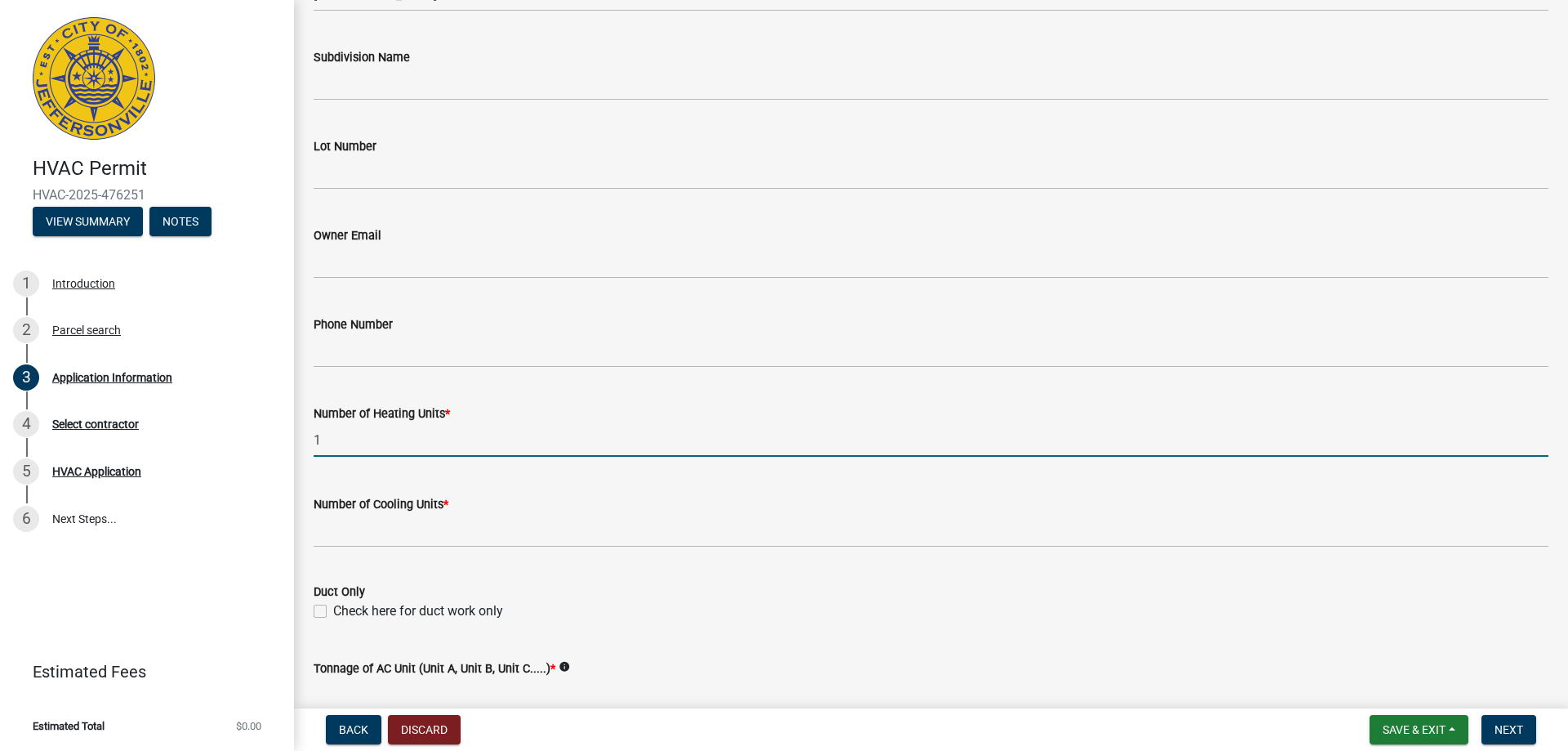
type input "1"
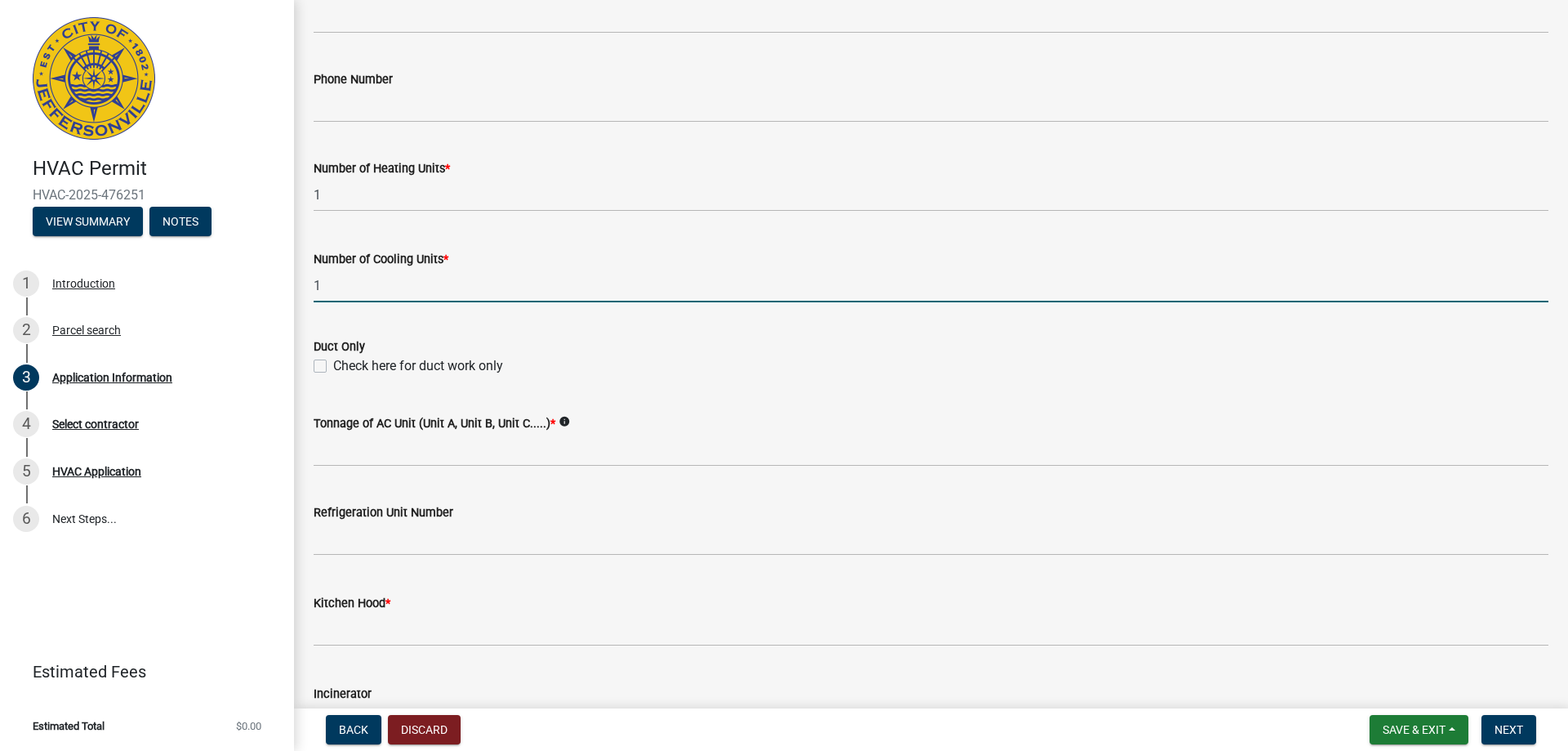
scroll to position [791, 0]
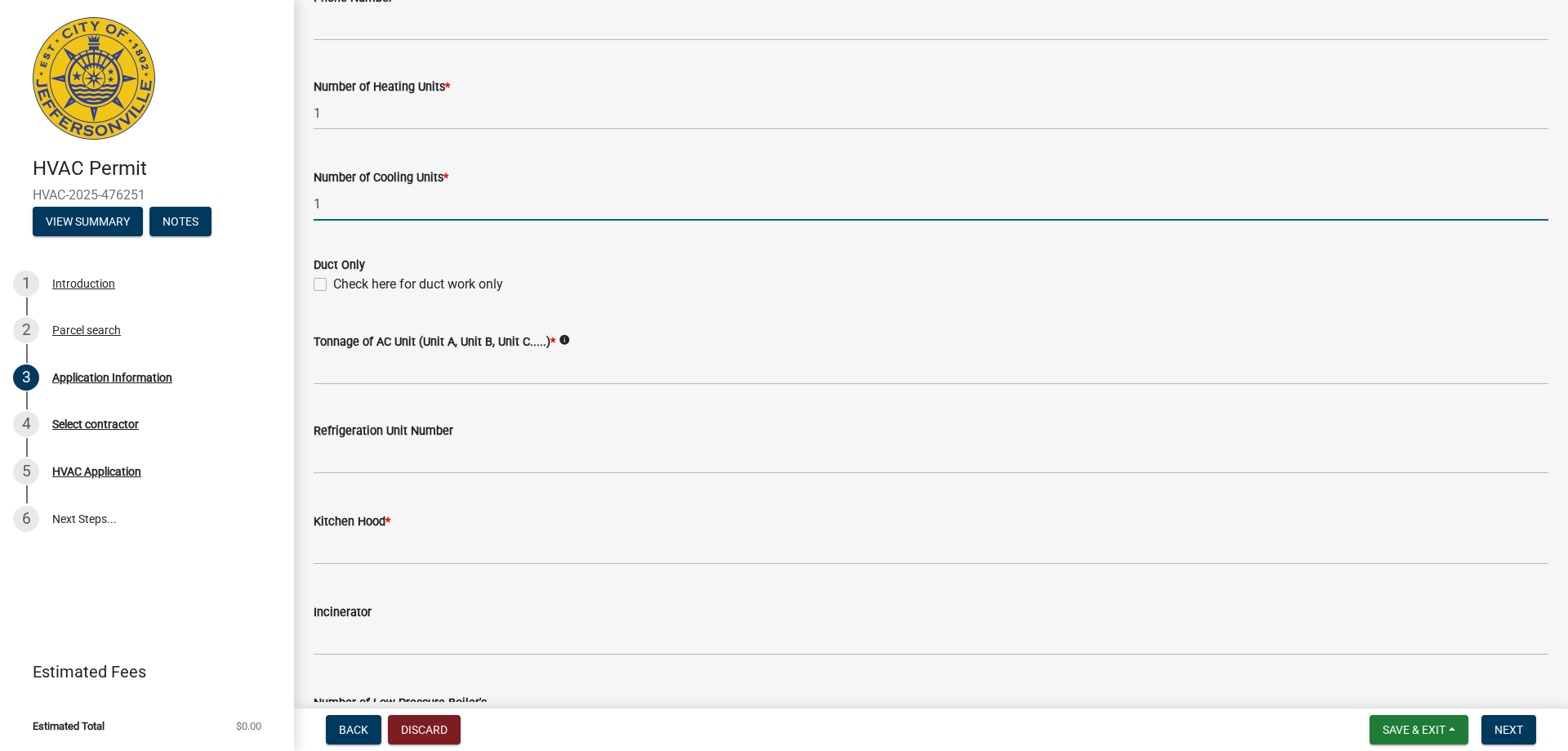
type input "1"
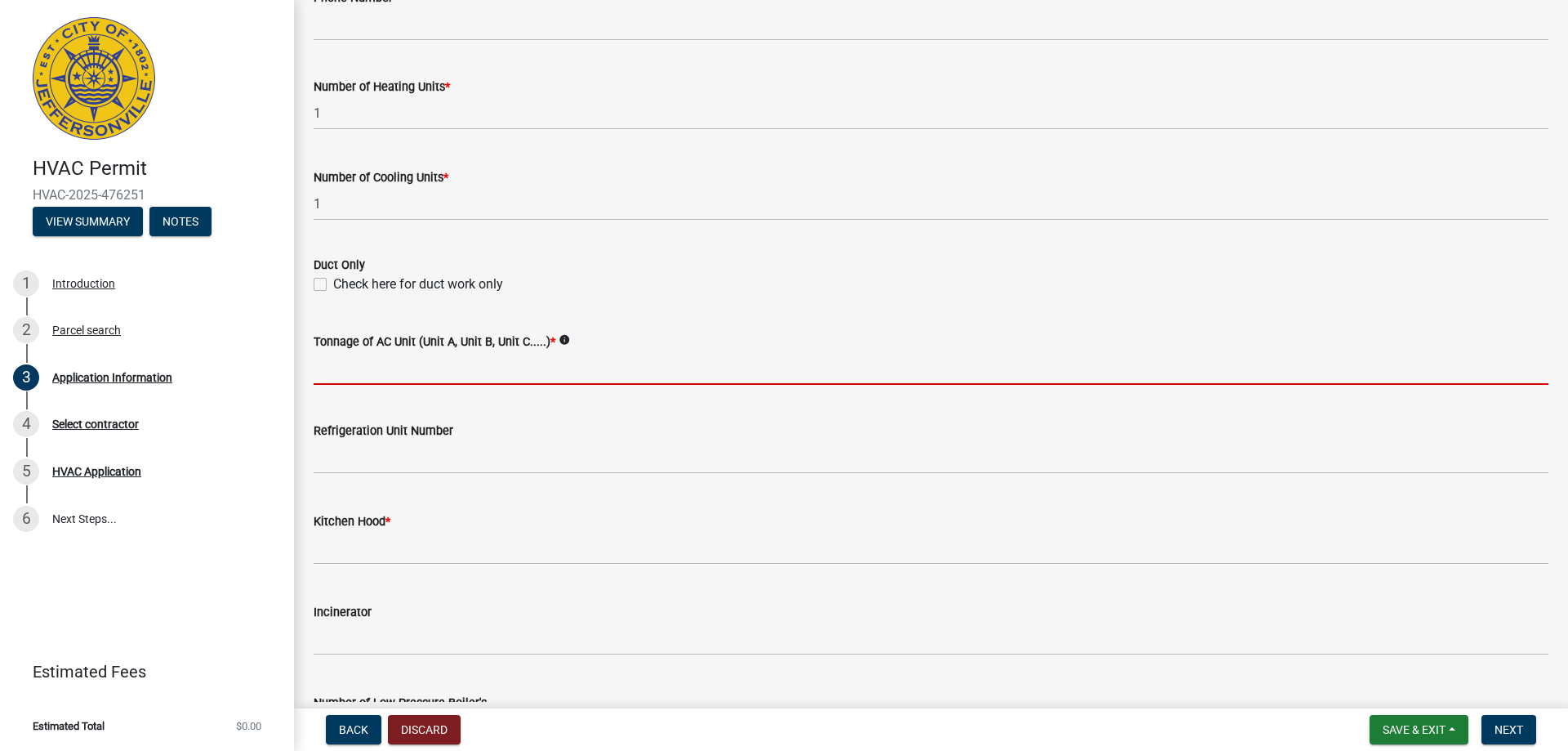
click at [327, 371] on input "Tonnage of AC Unit (Unit A, Unit B, Unit C.....) *" at bounding box center [931, 368] width 1235 height 33
click at [369, 373] on input "Tonnage of AC Unit (Unit A, Unit B, Unit C.....) *" at bounding box center [931, 368] width 1235 height 33
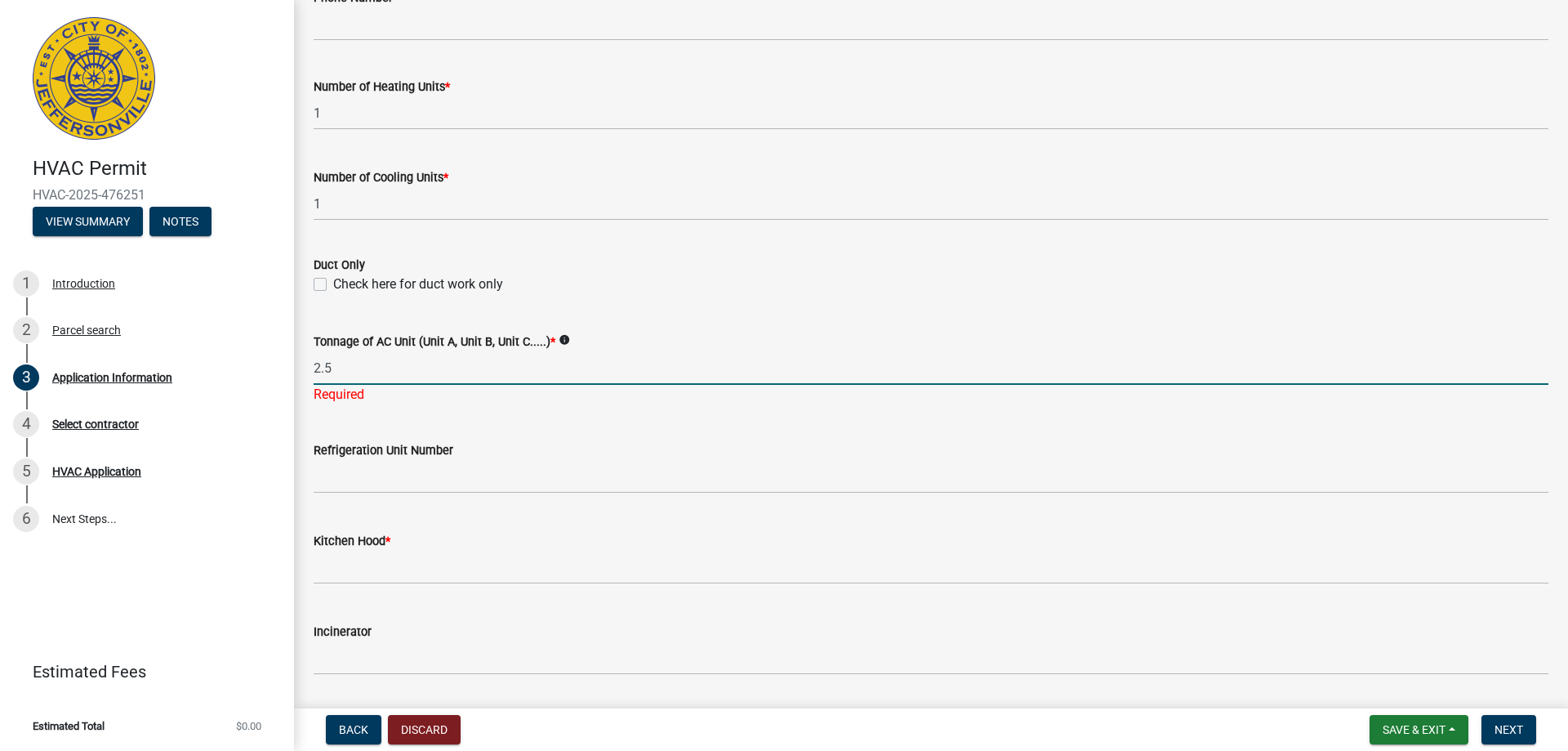
type input "2.5"
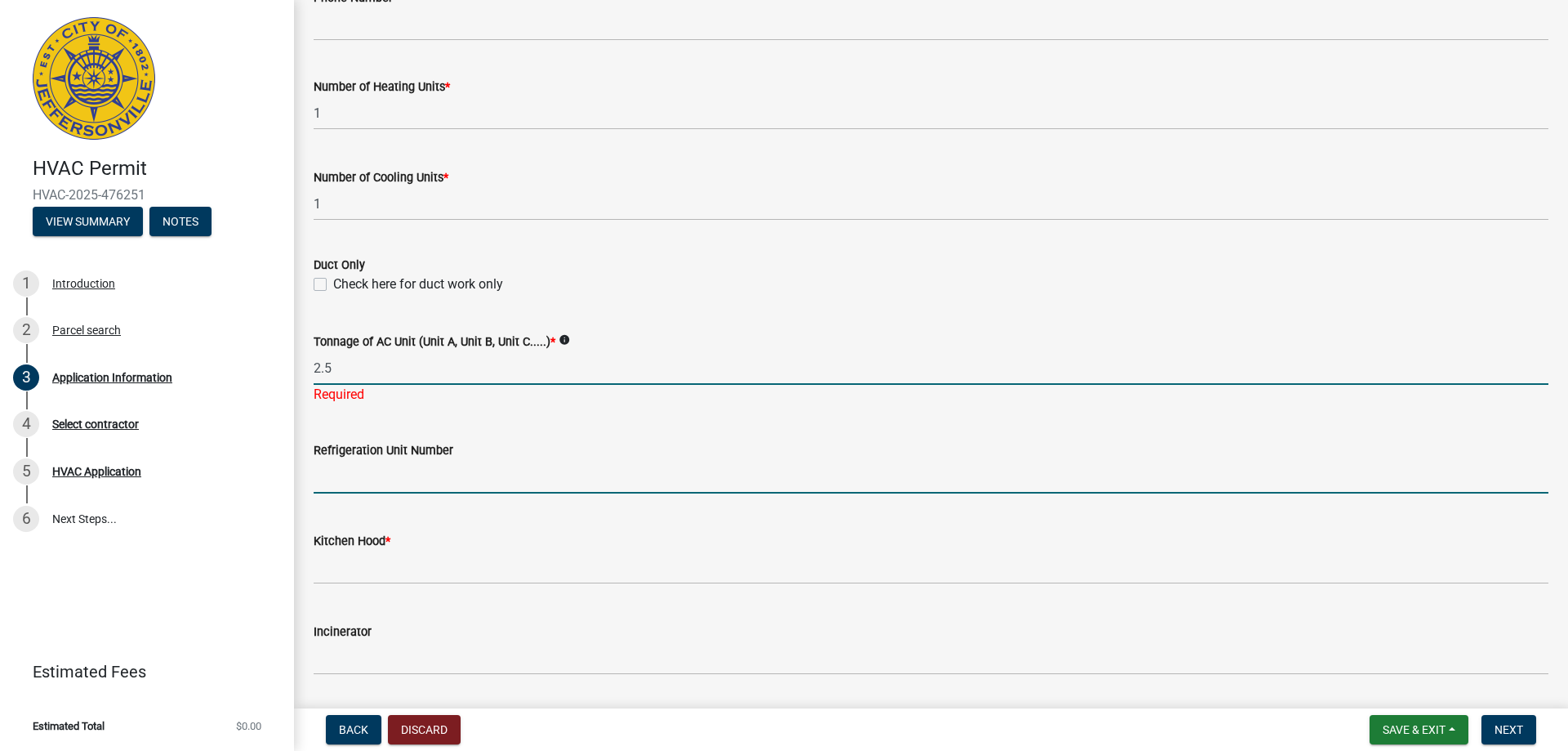
click at [455, 480] on wm-data-entity-input "Refrigeration Unit Number" at bounding box center [931, 463] width 1235 height 91
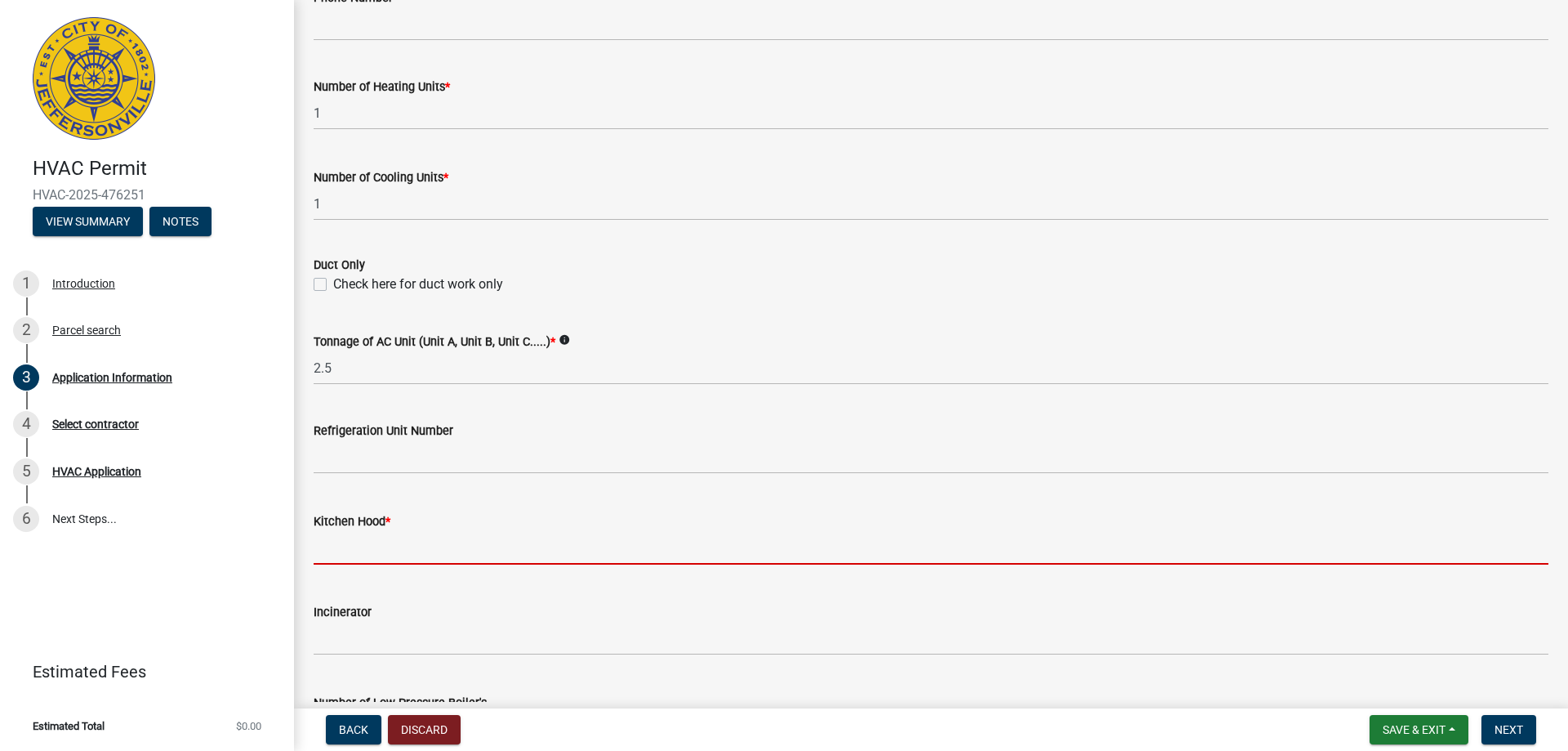
click at [354, 539] on input "text" at bounding box center [931, 548] width 1235 height 33
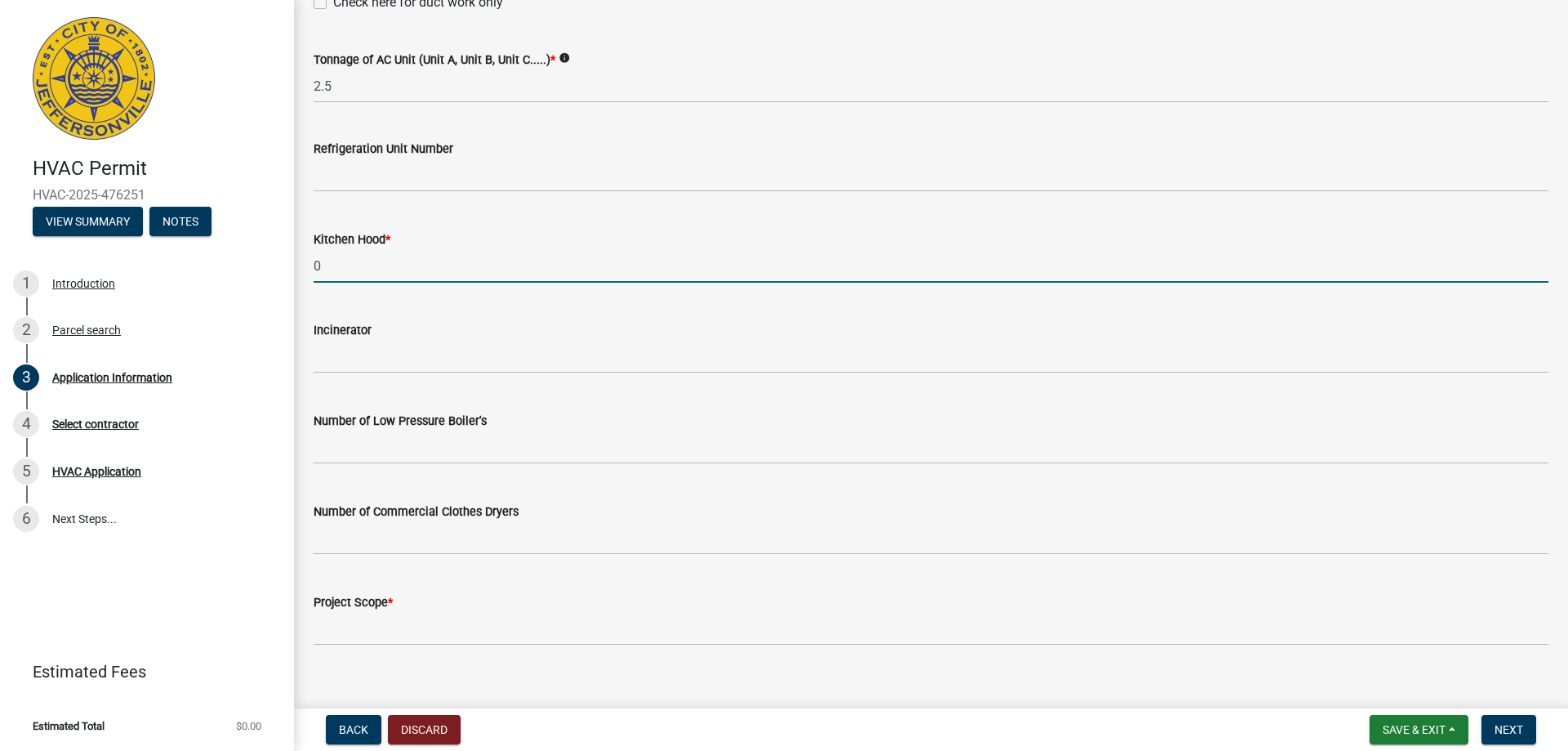
scroll to position [1093, 0]
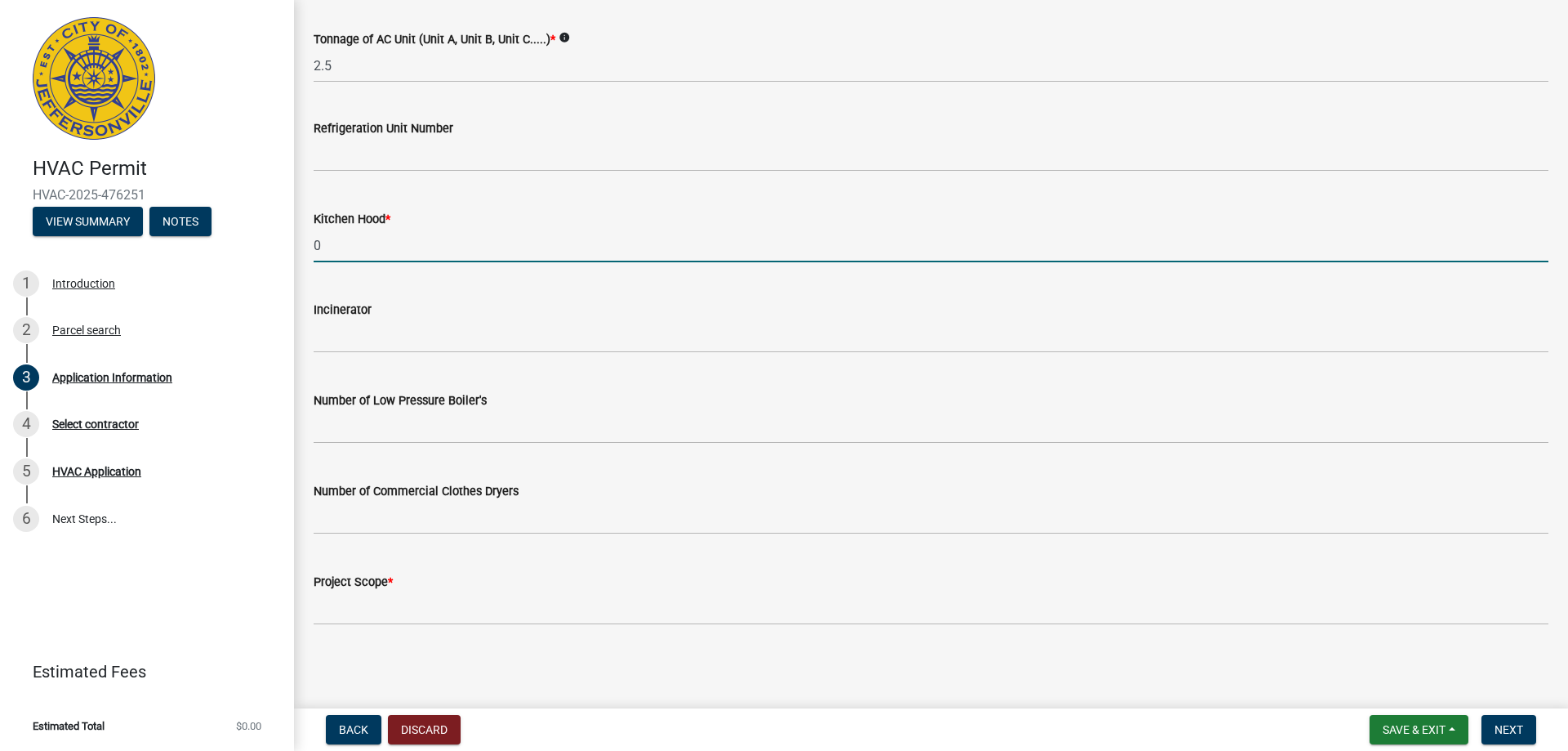
type input "0"
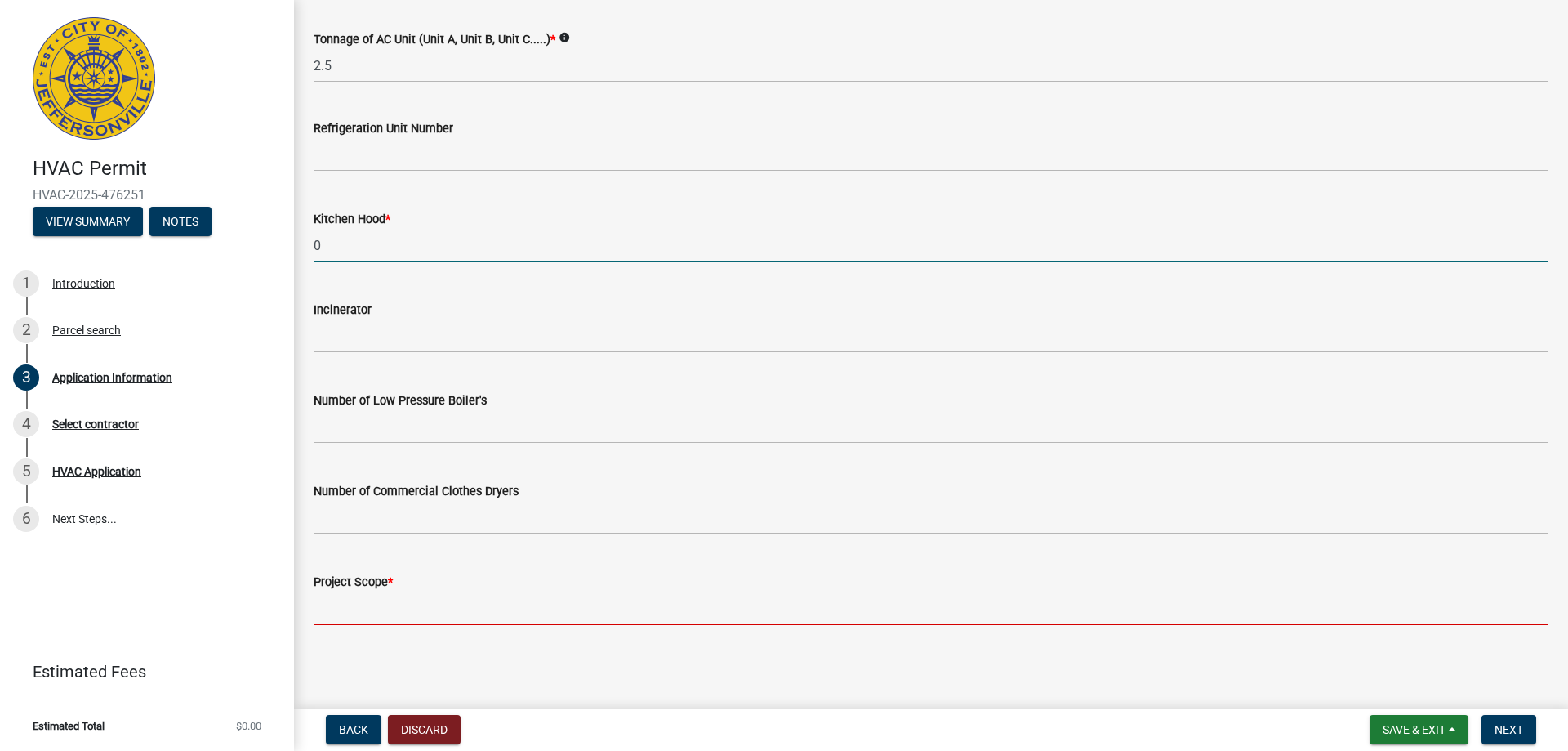
click at [341, 612] on input "Project Scope *" at bounding box center [931, 608] width 1235 height 33
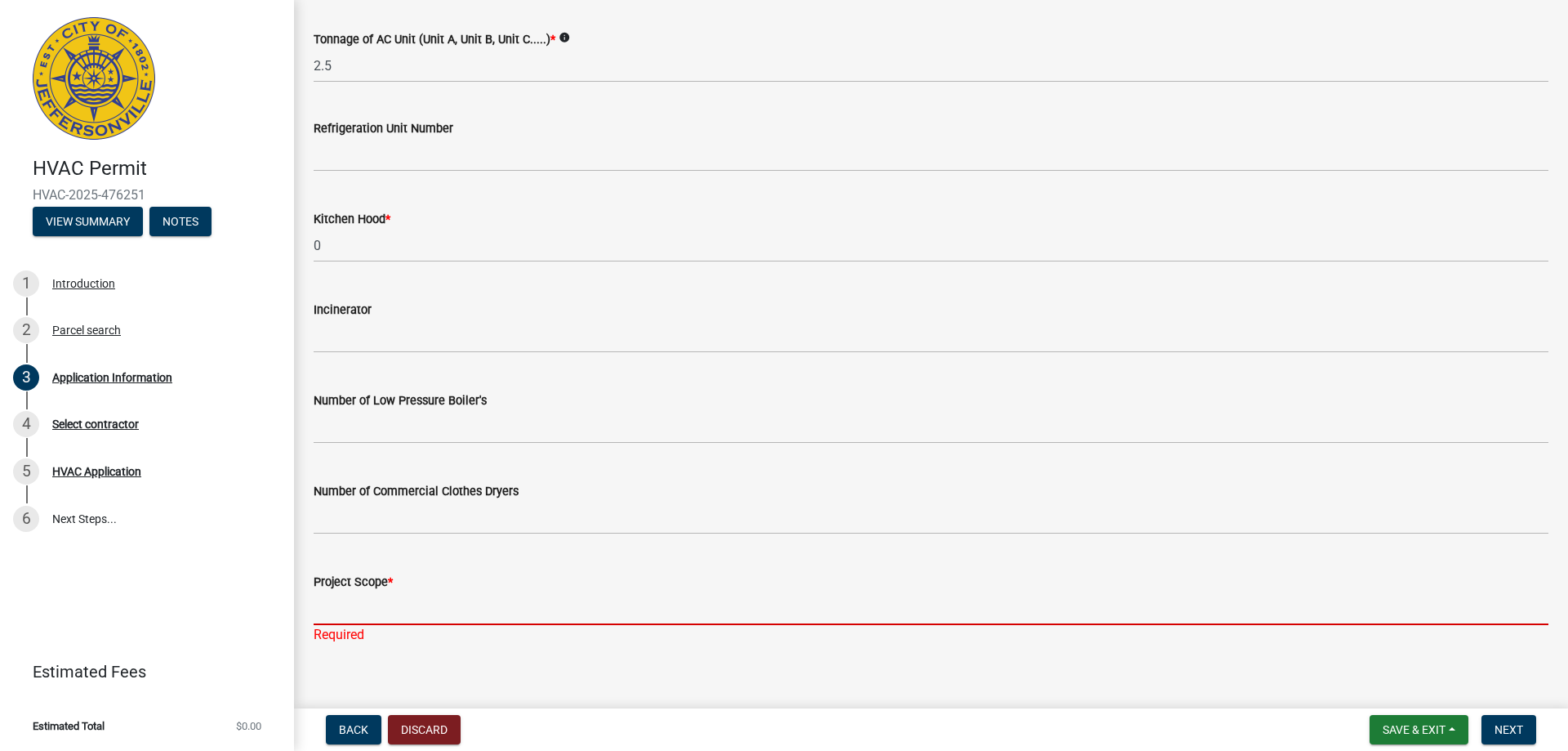
click at [455, 593] on input "Project Scope *" at bounding box center [931, 608] width 1235 height 33
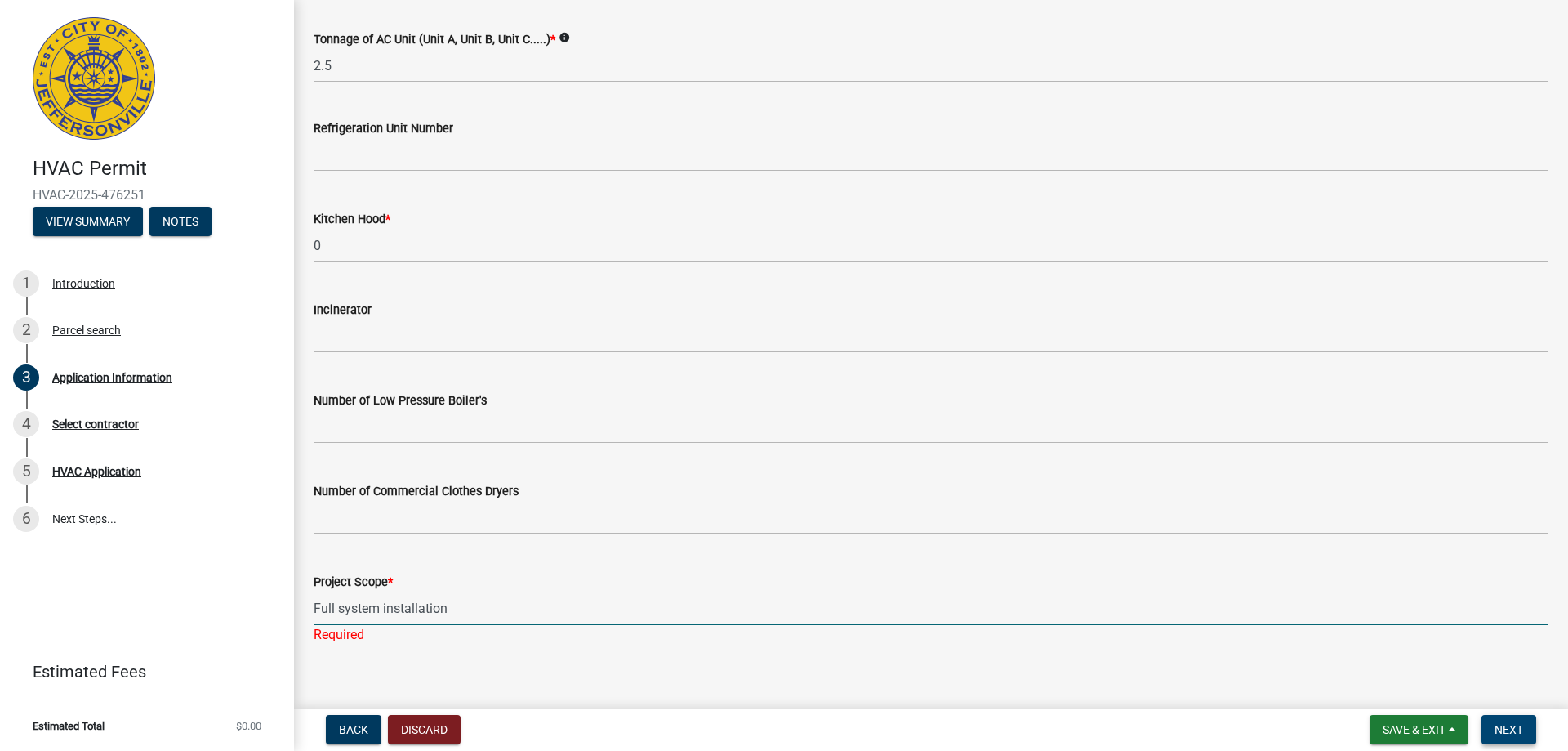
type input "Full system installation"
click at [1508, 724] on span "Next" at bounding box center [1509, 729] width 29 height 13
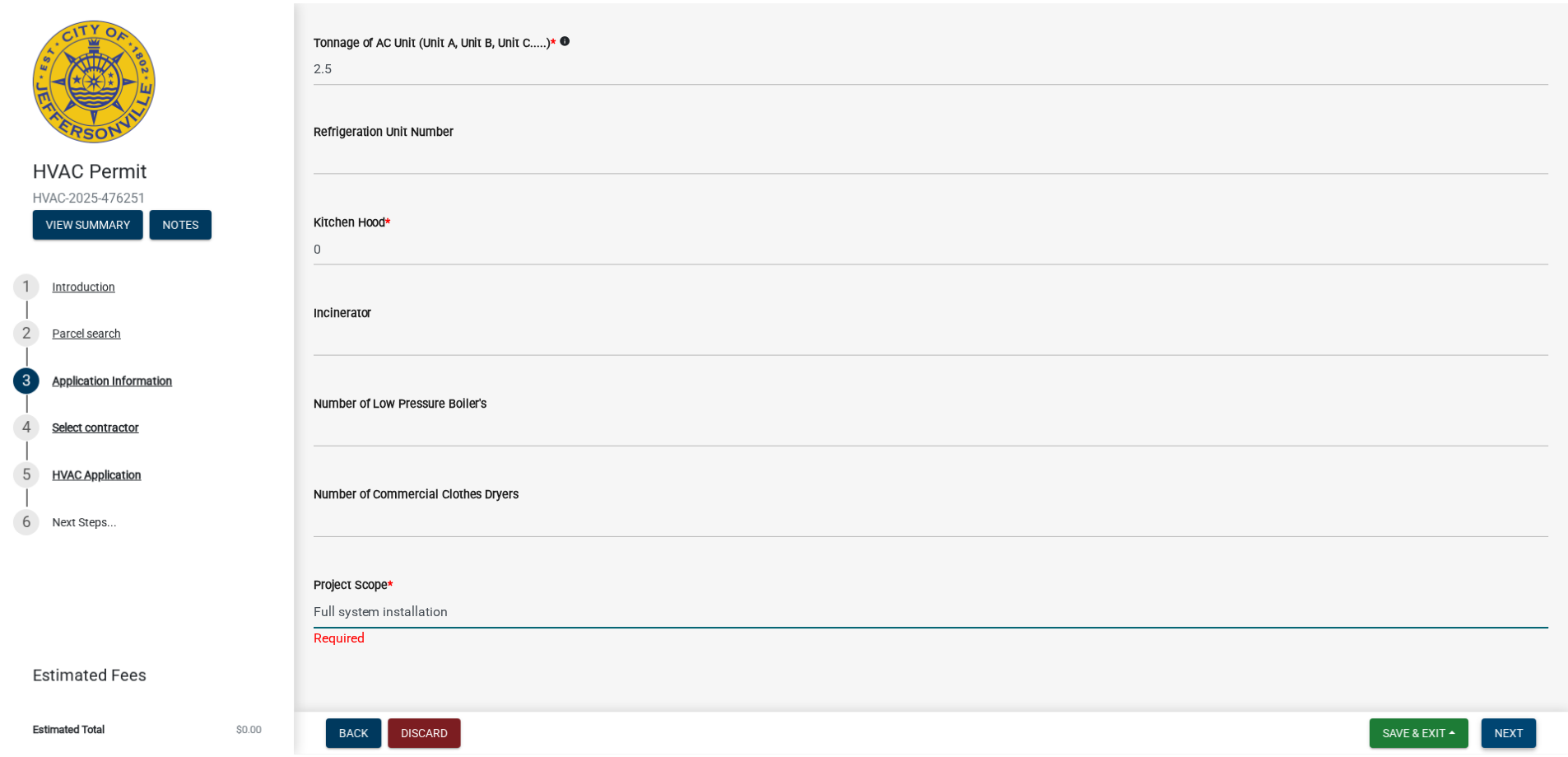
scroll to position [0, 0]
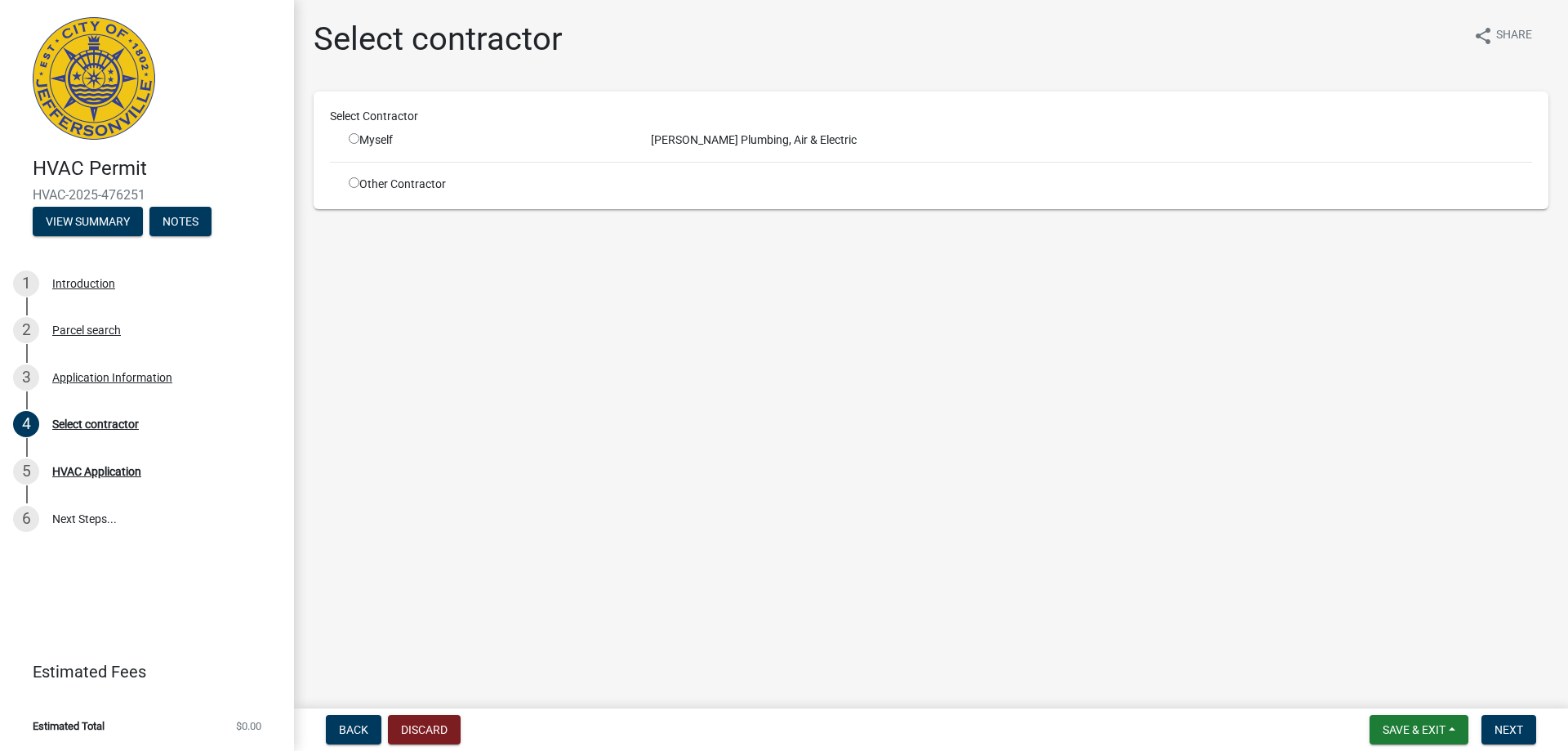
click at [354, 141] on input "radio" at bounding box center [354, 138] width 10 height 10
radio input "true"
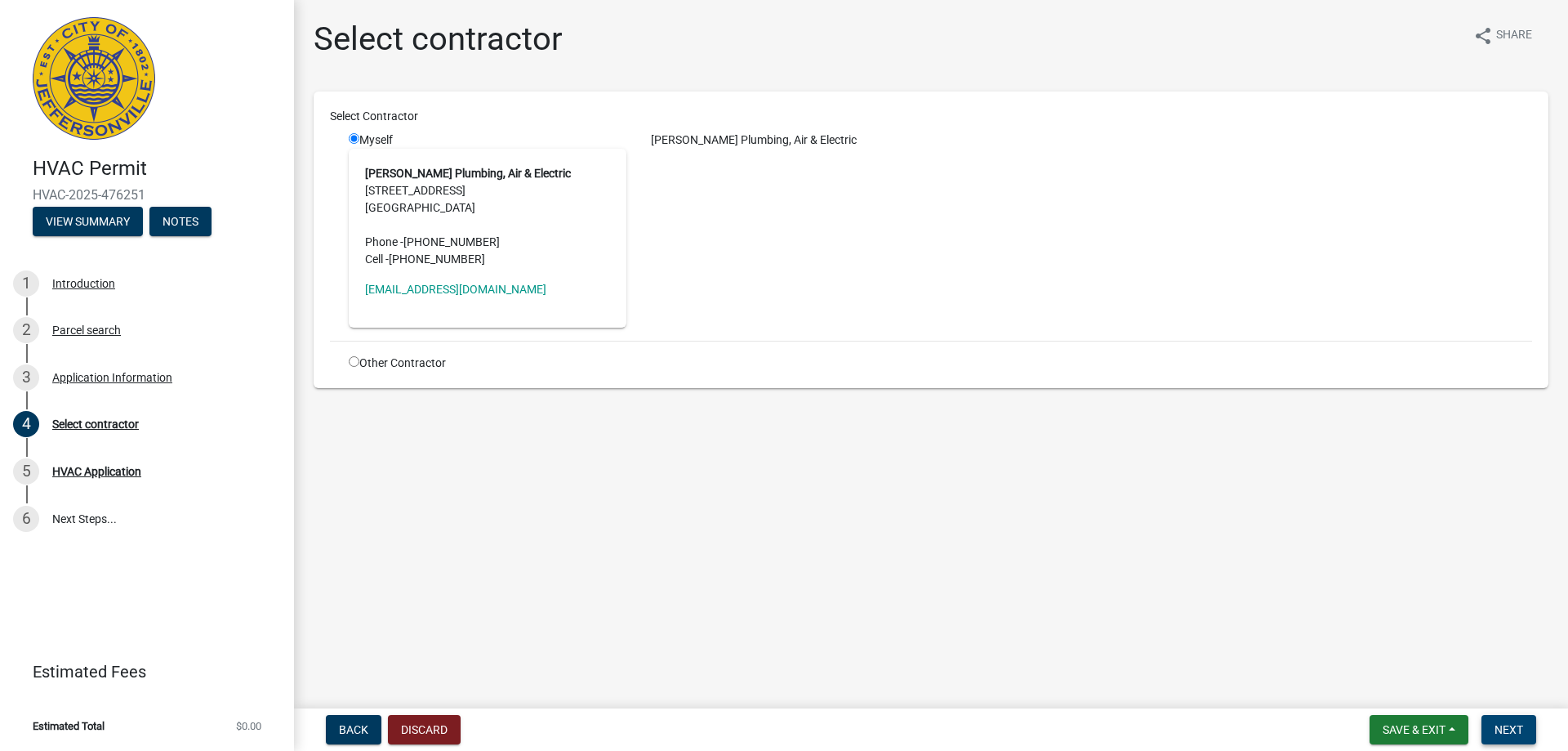
click at [1522, 741] on button "Next" at bounding box center [1509, 730] width 55 height 30
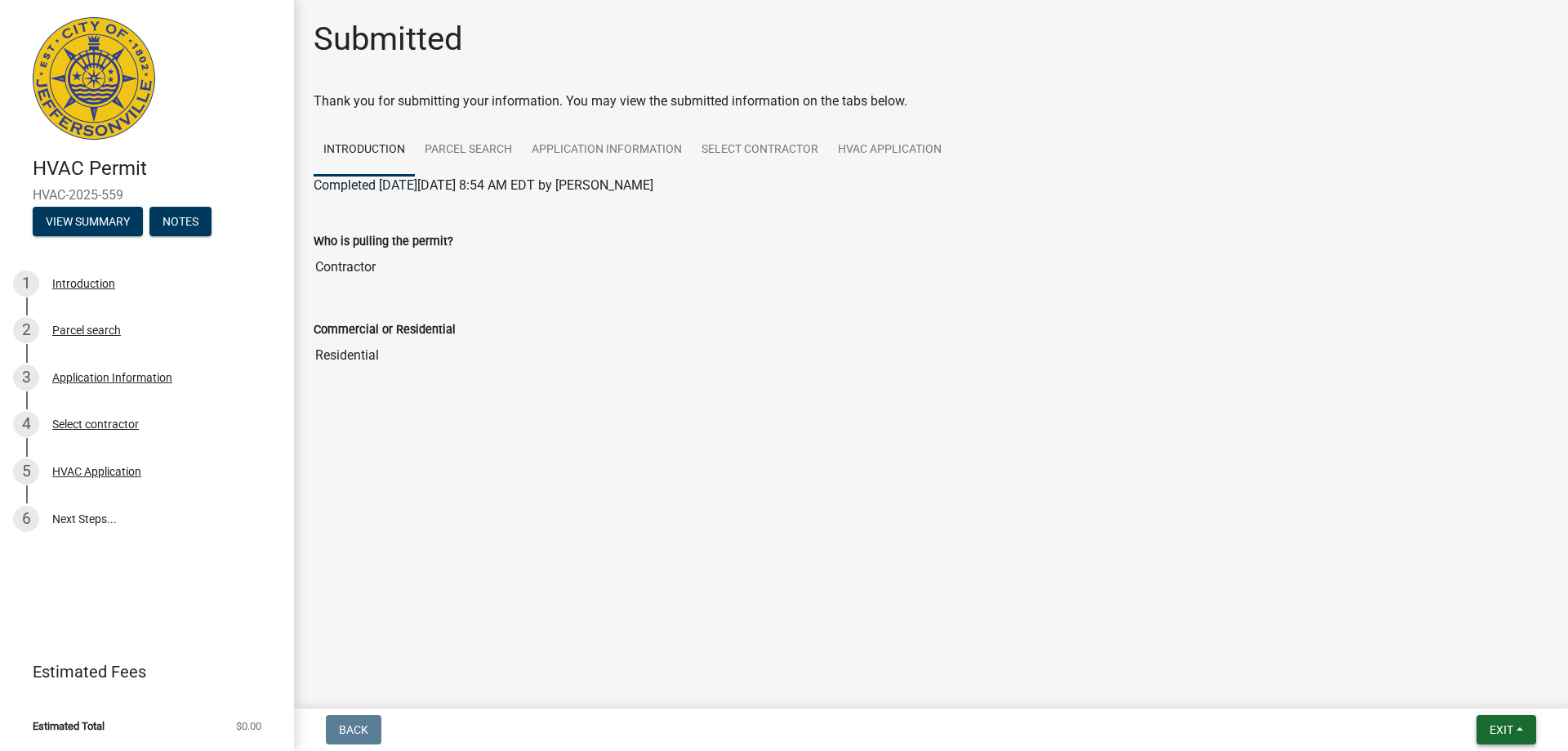
click at [1516, 729] on button "Exit" at bounding box center [1507, 730] width 59 height 30
click at [1465, 684] on button "Save & Exit" at bounding box center [1471, 686] width 131 height 39
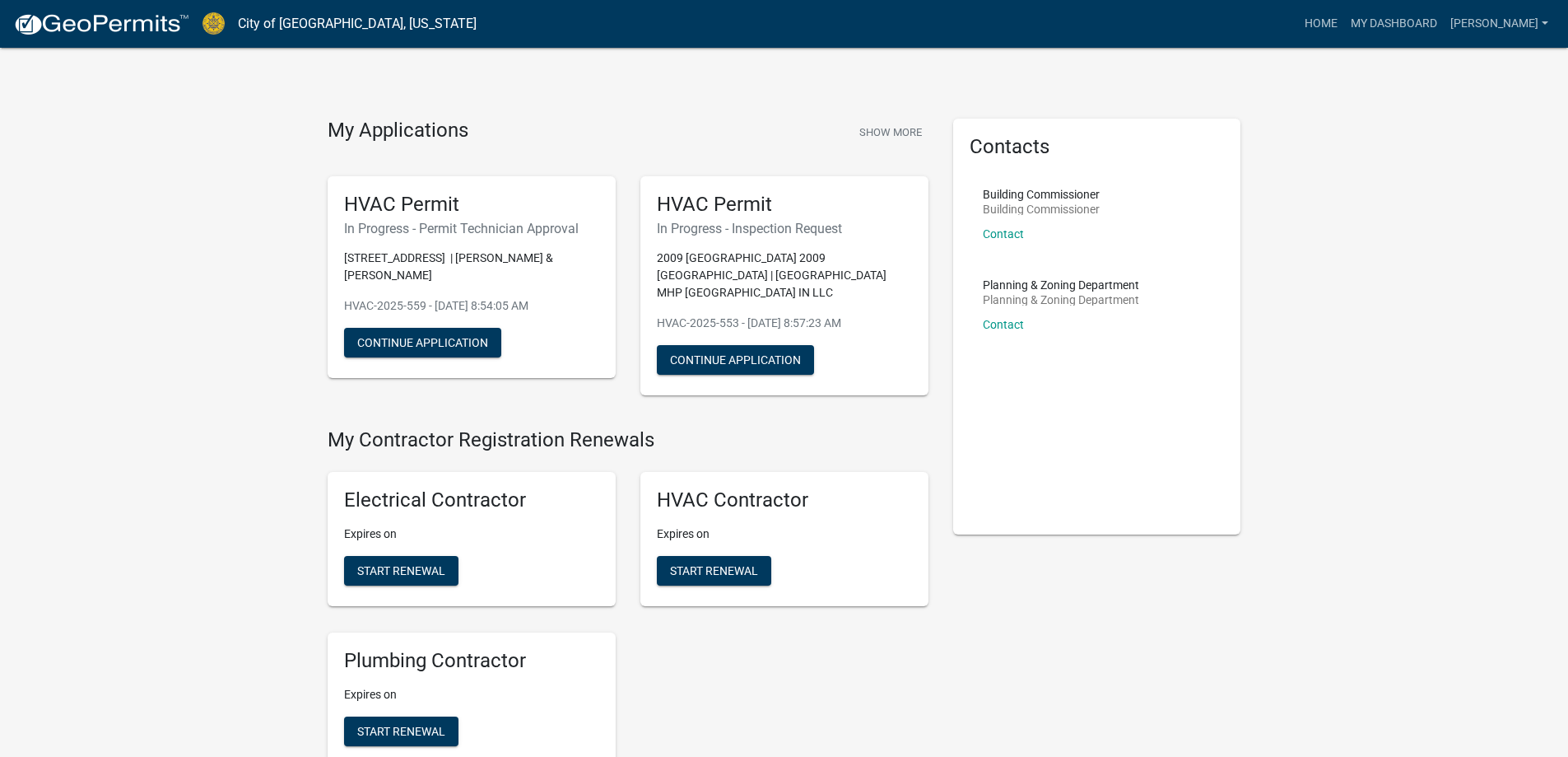
click at [121, 28] on img at bounding box center [101, 25] width 176 height 25
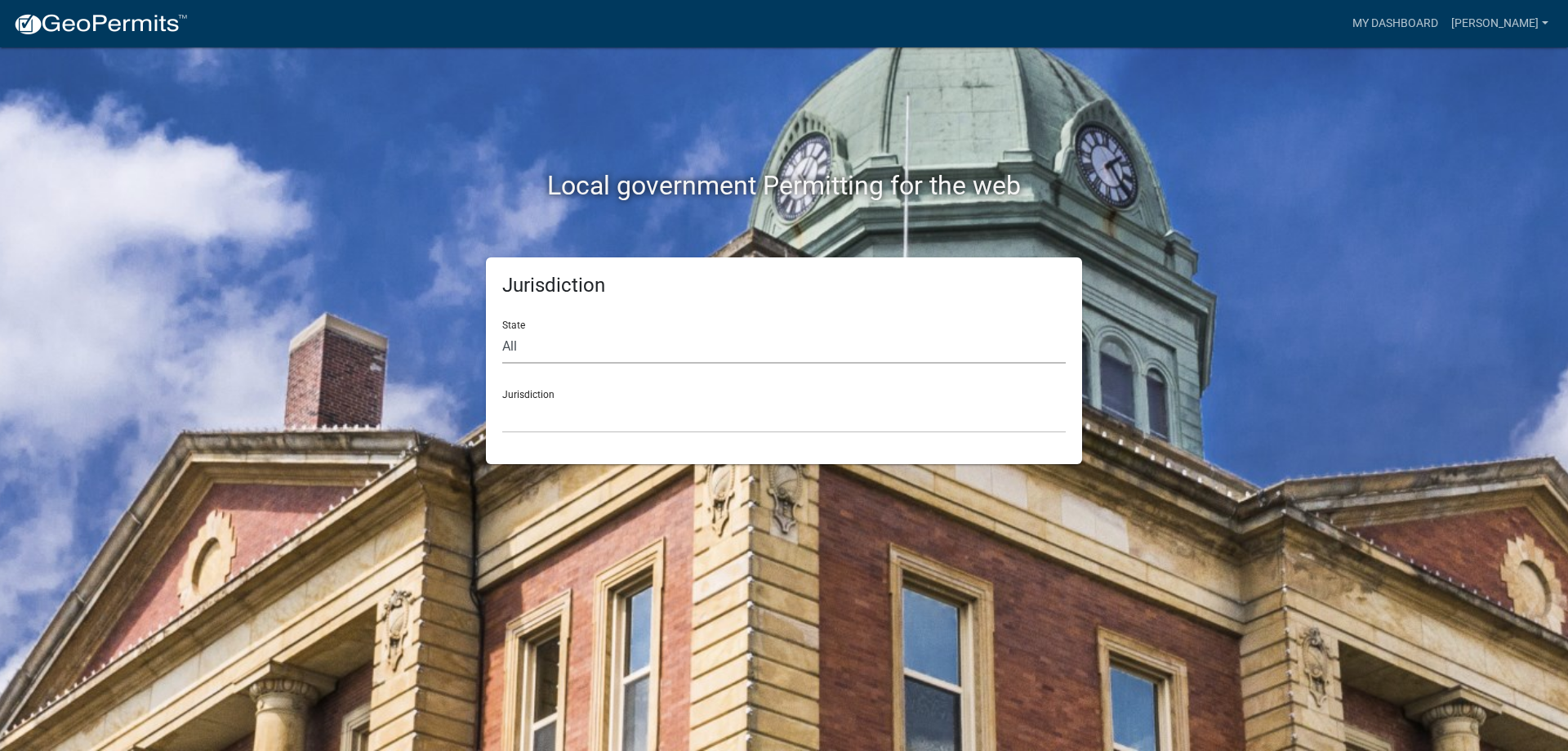
click at [602, 341] on select "All [US_STATE] [US_STATE] [US_STATE] [US_STATE] [US_STATE] [US_STATE] [US_STATE…" at bounding box center [784, 347] width 564 height 33
click at [502, 330] on select "All [US_STATE] [US_STATE] [US_STATE] [US_STATE] [US_STATE] [US_STATE] [US_STATE…" at bounding box center [784, 347] width 564 height 33
click at [585, 350] on select "All [US_STATE] [US_STATE] [US_STATE] [US_STATE] [US_STATE] [US_STATE] [US_STATE…" at bounding box center [784, 347] width 564 height 33
select select "[US_STATE]"
click at [502, 330] on select "All [US_STATE] [US_STATE] [US_STATE] [US_STATE] [US_STATE] [US_STATE] [US_STATE…" at bounding box center [784, 347] width 564 height 33
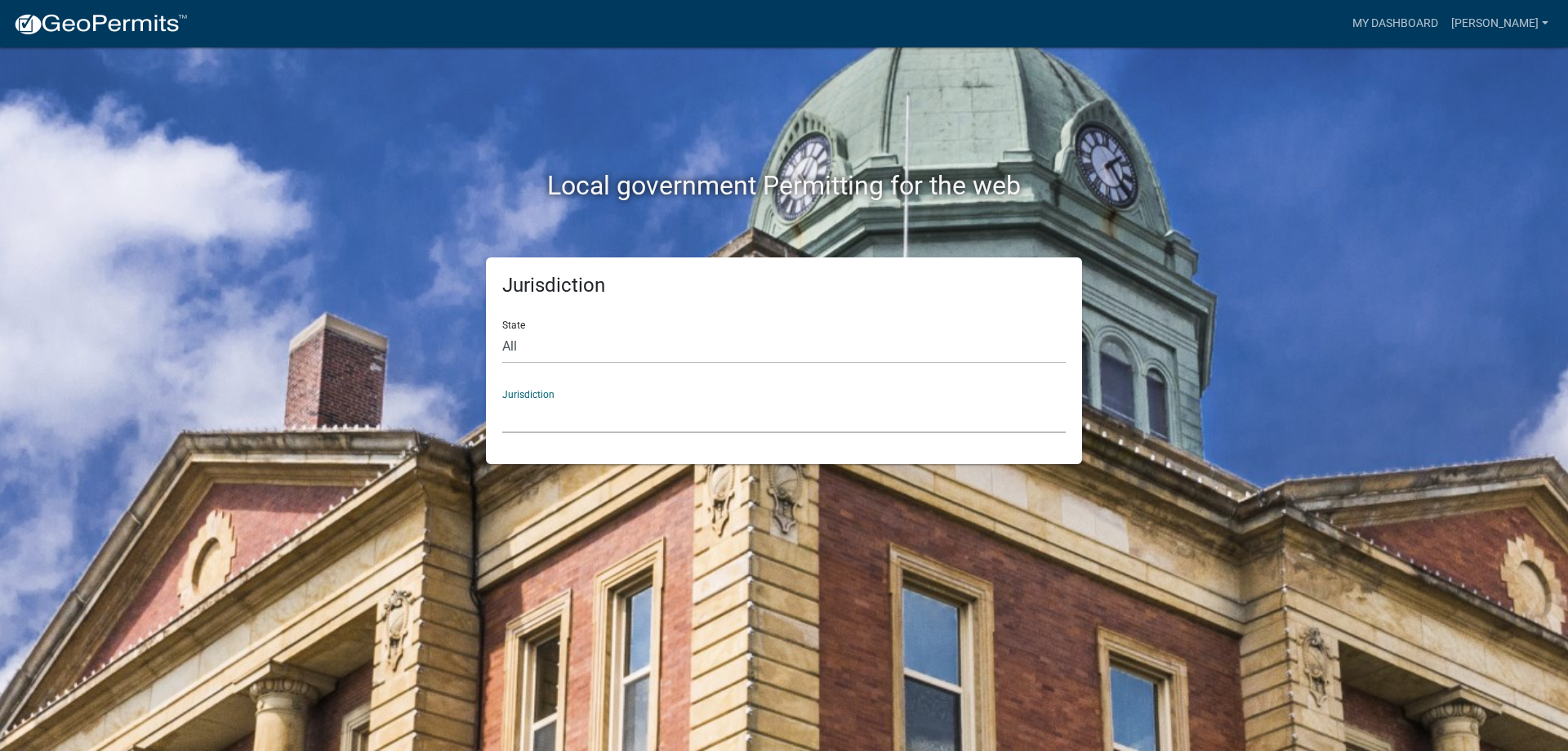
click at [560, 417] on select "City of [GEOGRAPHIC_DATA], [US_STATE] City of [GEOGRAPHIC_DATA], [US_STATE] Cit…" at bounding box center [784, 416] width 564 height 33
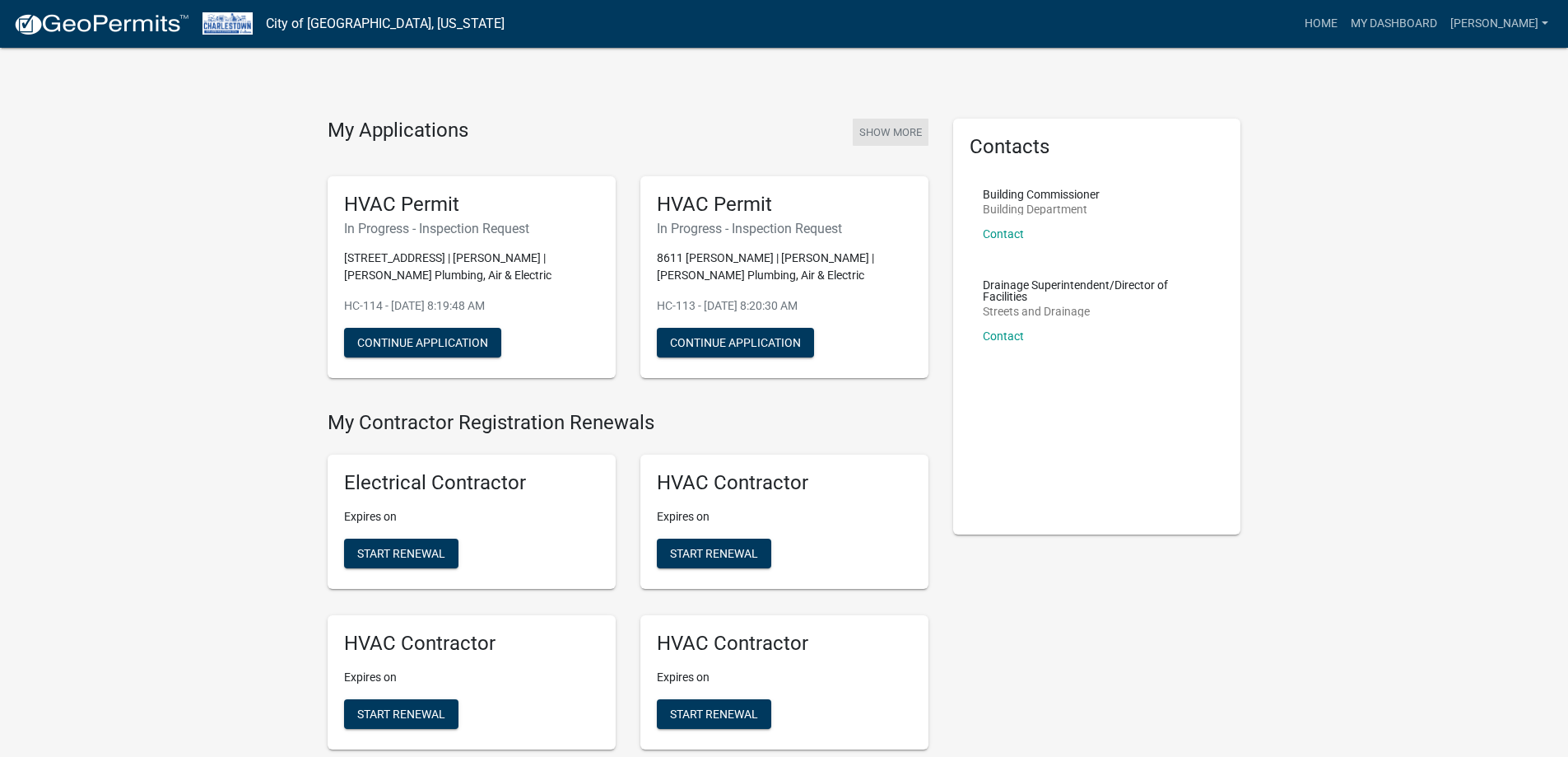
click at [883, 133] on button "Show More" at bounding box center [890, 132] width 76 height 27
